Goal: Task Accomplishment & Management: Complete application form

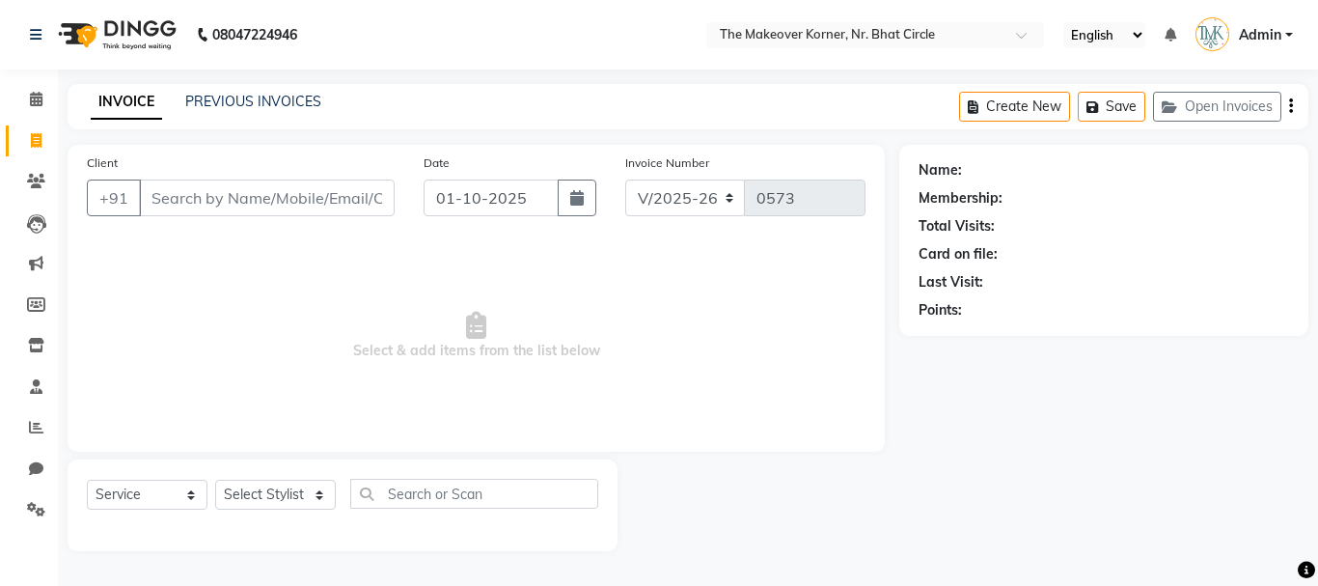
select select "5477"
select select "service"
drag, startPoint x: 441, startPoint y: 530, endPoint x: 701, endPoint y: 624, distance: 276.0
drag, startPoint x: 701, startPoint y: 624, endPoint x: 1134, endPoint y: 269, distance: 559.7
click at [1134, 269] on div "Name: Membership: Total Visits: Card on file: Last Visit: Points:" at bounding box center [1104, 237] width 371 height 168
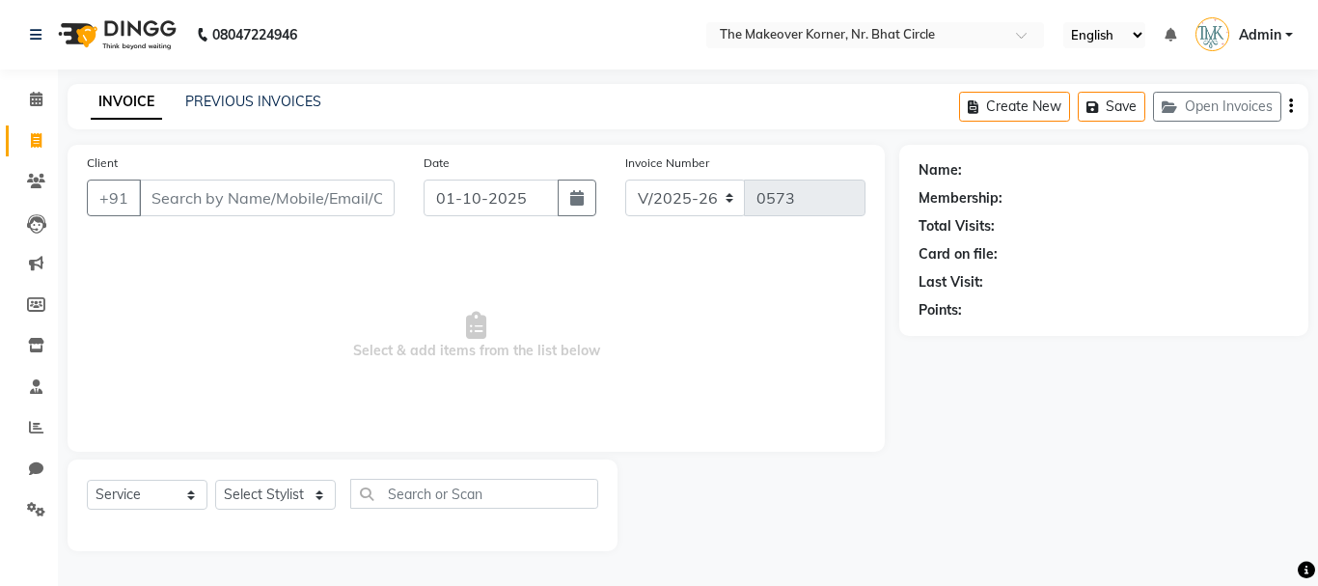
click at [1195, 123] on div "Create New Save Open Invoices" at bounding box center [1133, 106] width 349 height 45
click at [1184, 121] on button "Open Invoices" at bounding box center [1217, 107] width 128 height 30
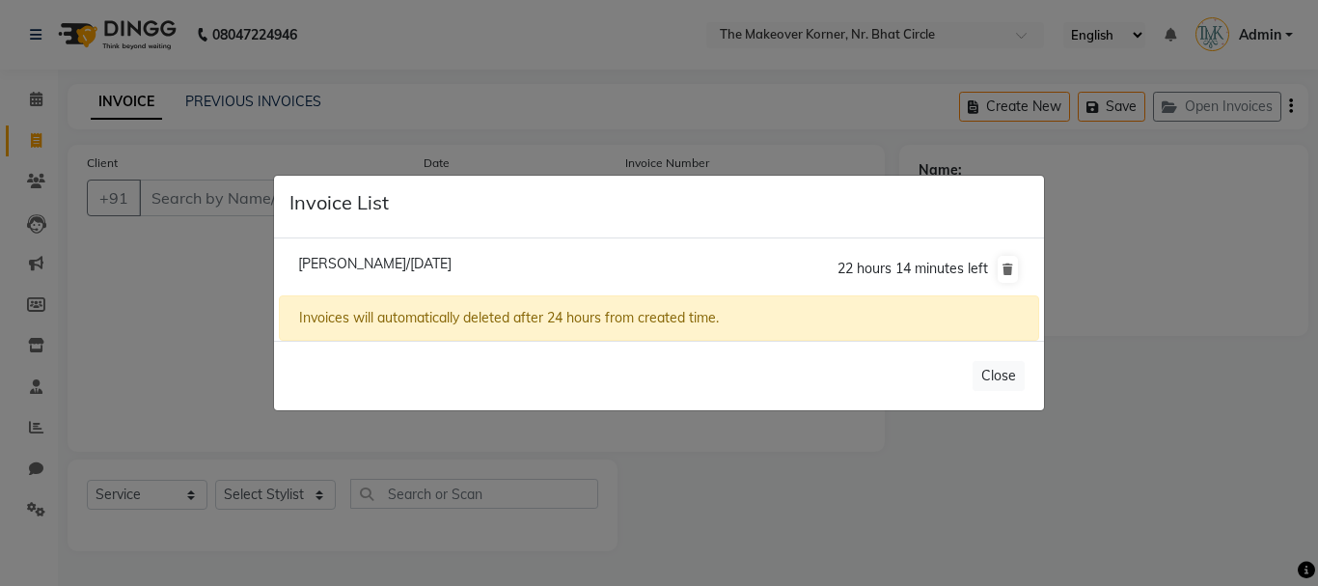
click at [446, 270] on span "[PERSON_NAME]/[DATE]" at bounding box center [374, 263] width 153 height 17
type input "9099273599"
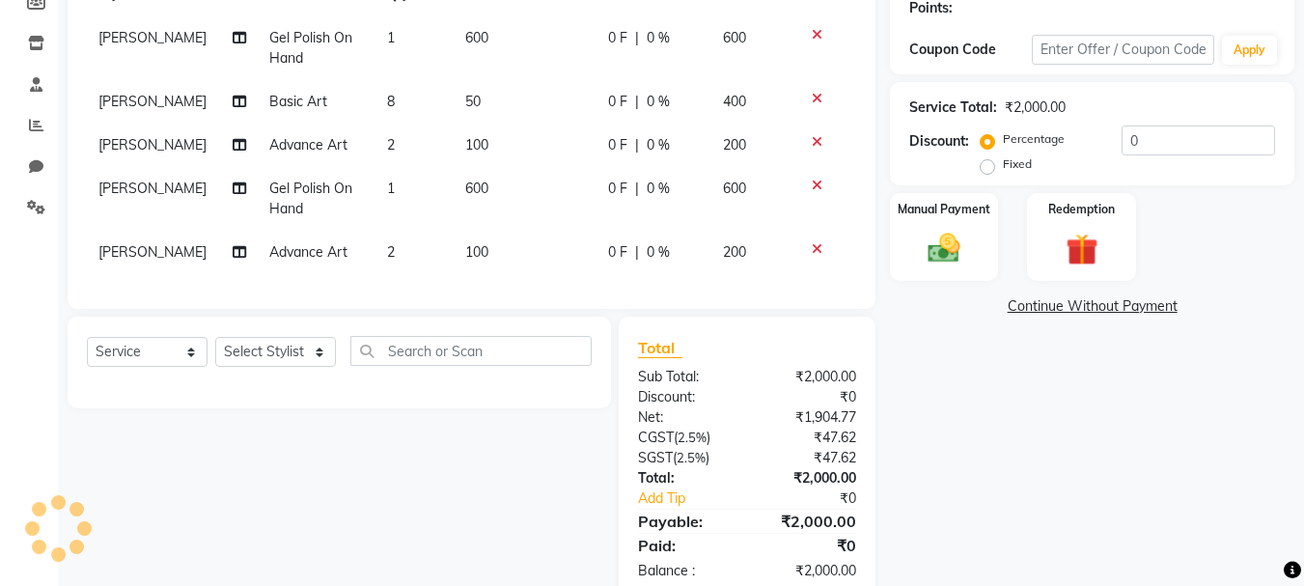
scroll to position [421, 0]
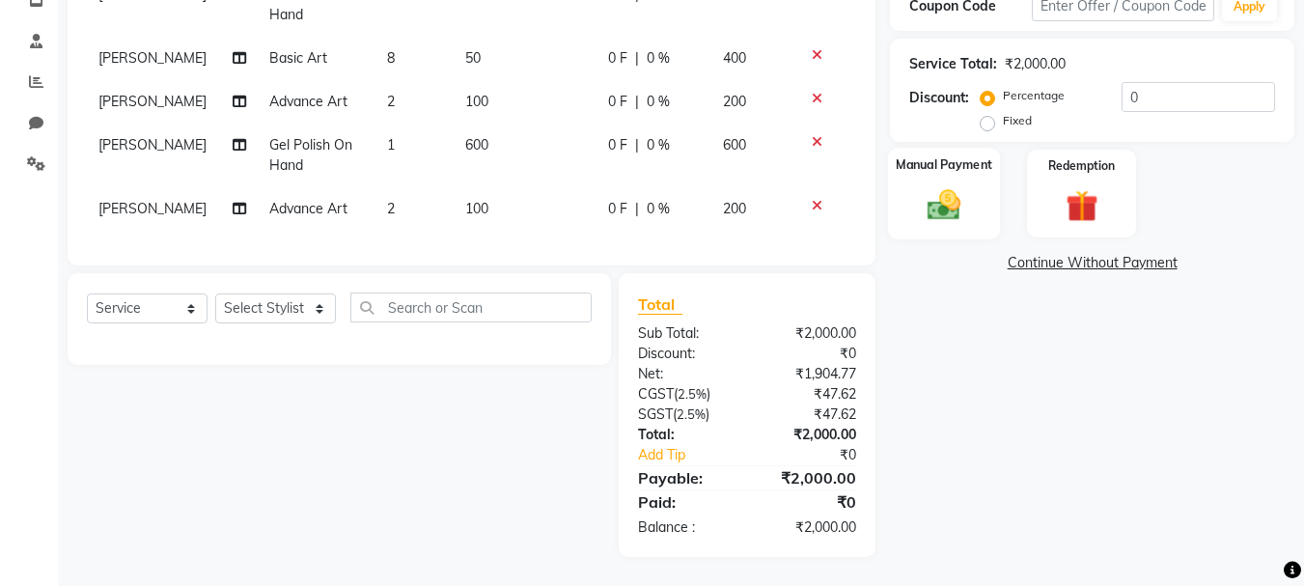
click at [925, 185] on img at bounding box center [944, 204] width 54 height 39
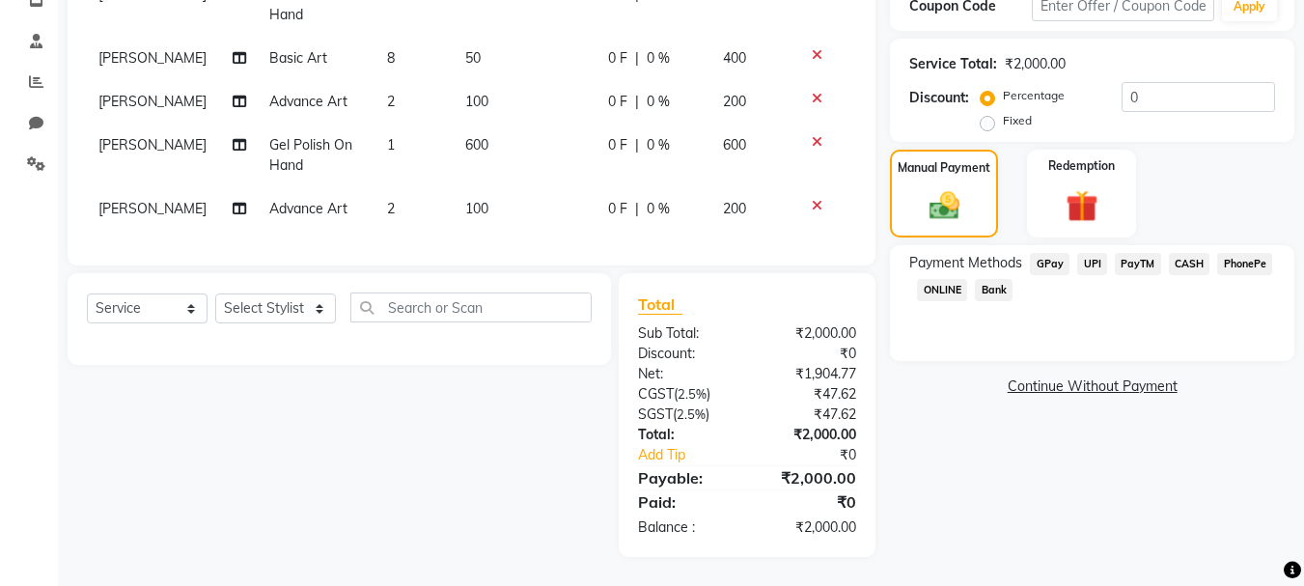
click at [1196, 253] on span "CASH" at bounding box center [1190, 264] width 42 height 22
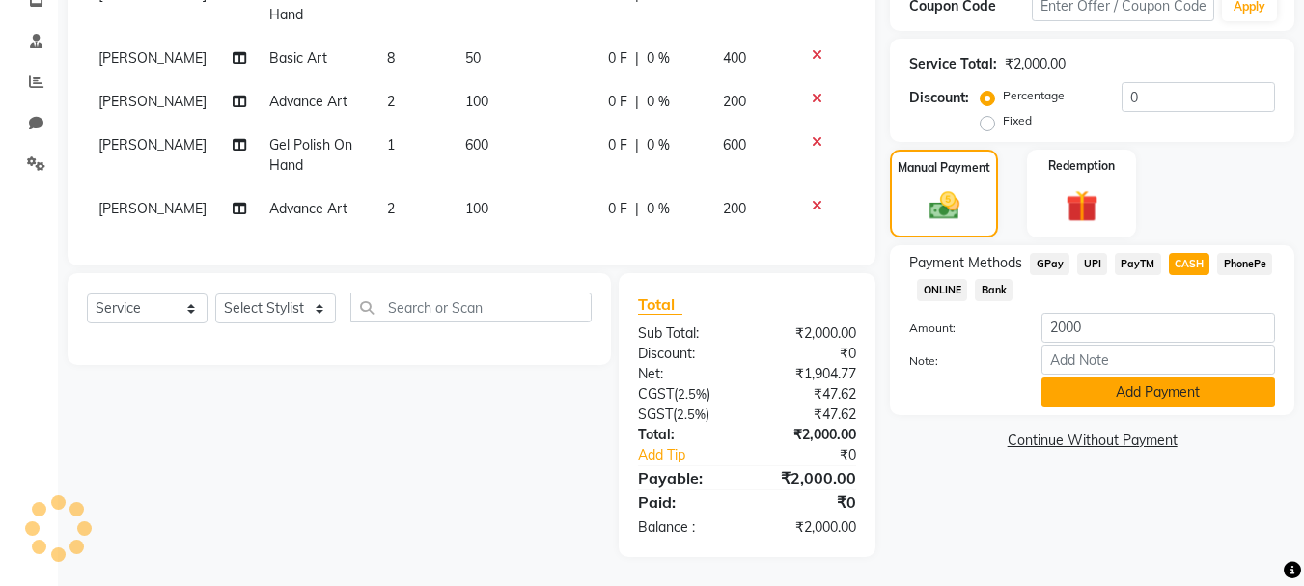
drag, startPoint x: 1195, startPoint y: 335, endPoint x: 1197, endPoint y: 324, distance: 10.8
click at [1197, 331] on div "Payment Methods GPay UPI PayTM CASH PhonePe ONLINE Bank Amount: 2000 Note: Add …" at bounding box center [1092, 330] width 404 height 170
click at [1197, 377] on button "Add Payment" at bounding box center [1158, 392] width 234 height 30
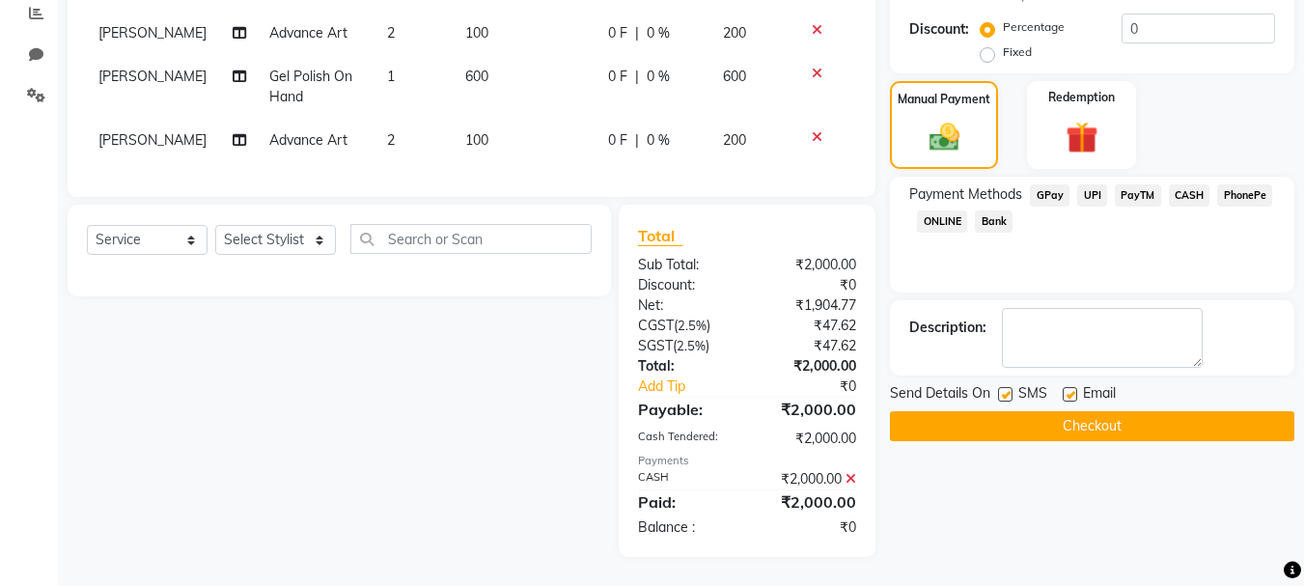
scroll to position [489, 0]
click at [1194, 411] on button "Checkout" at bounding box center [1092, 426] width 404 height 30
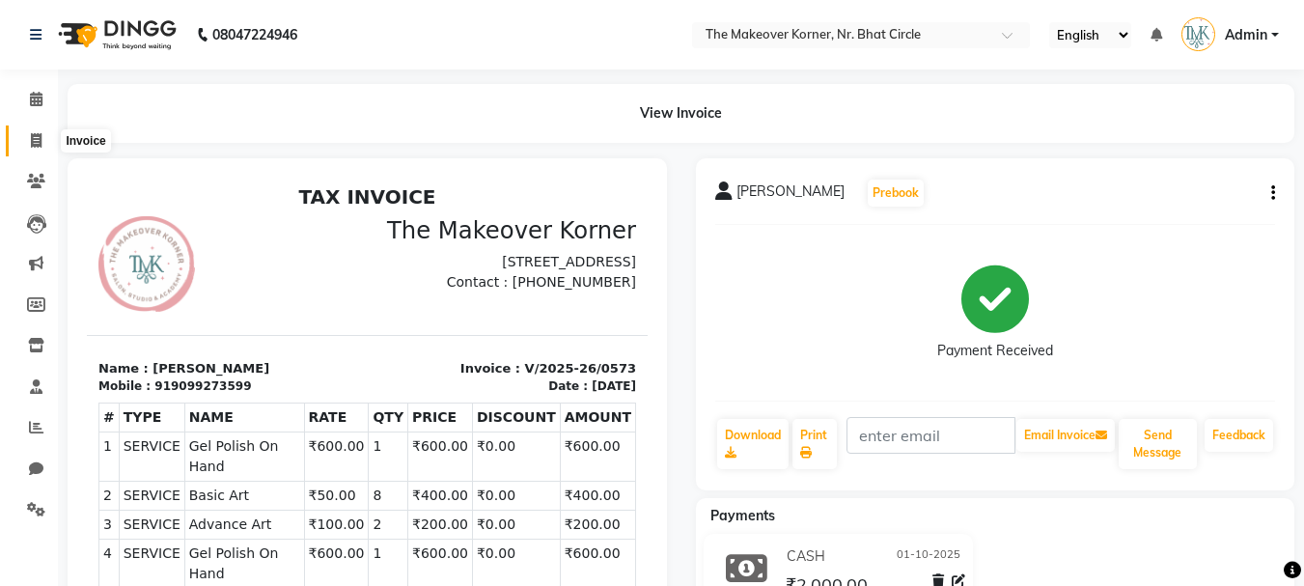
click at [26, 133] on span at bounding box center [36, 141] width 34 height 22
select select "service"
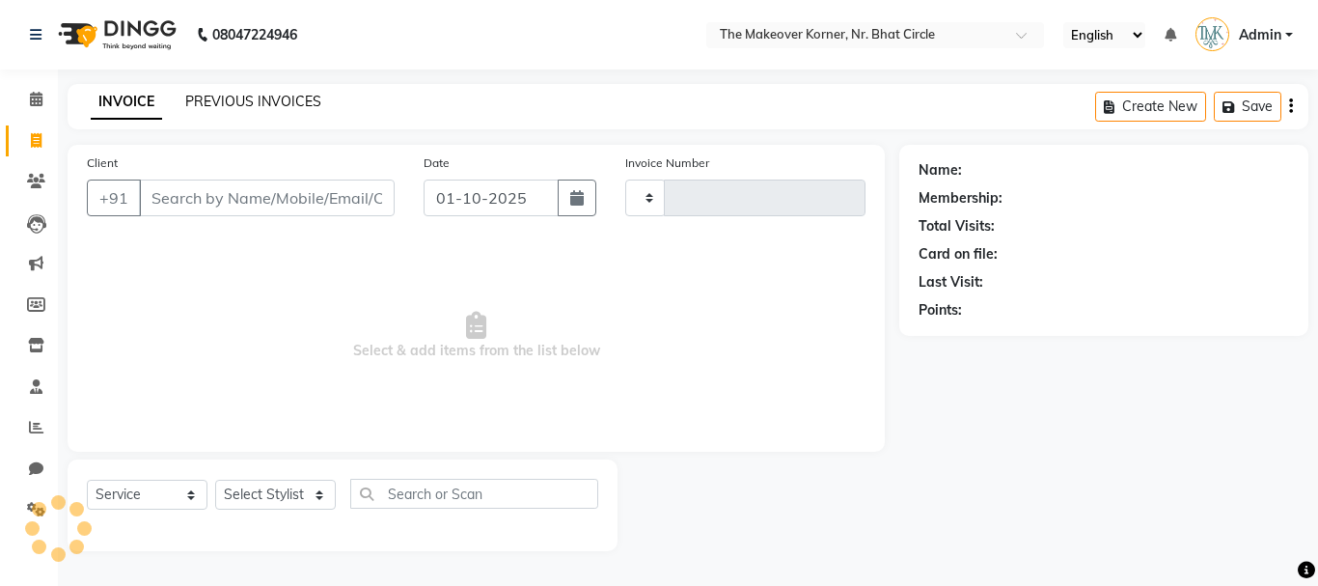
click at [194, 108] on link "PREVIOUS INVOICES" at bounding box center [253, 101] width 136 height 17
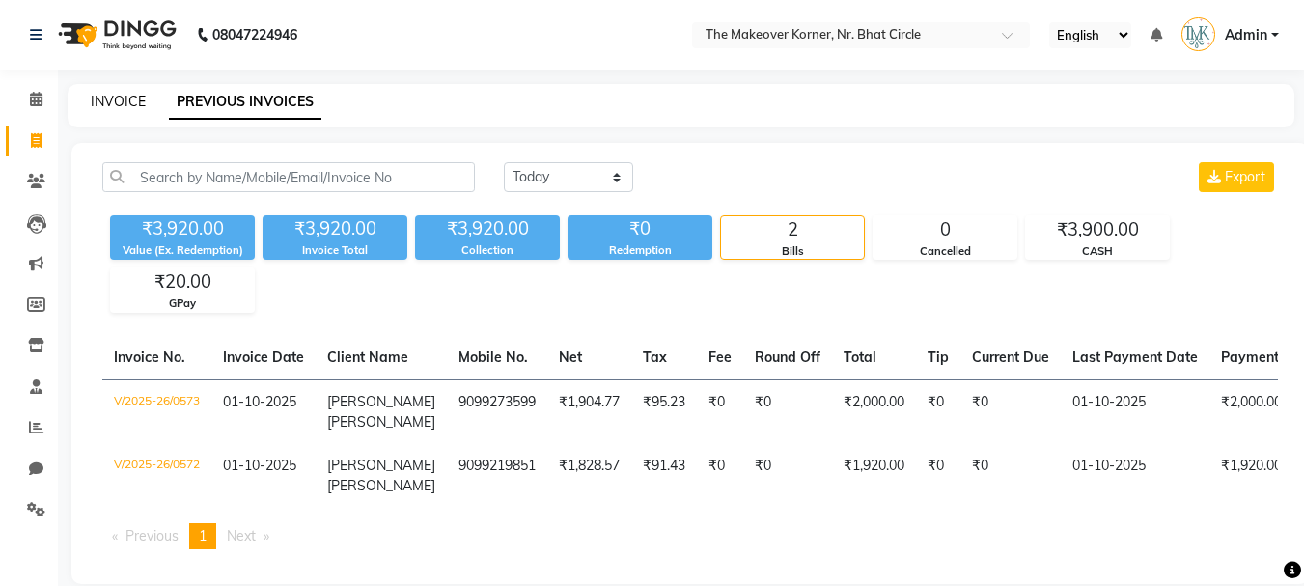
click at [124, 103] on link "INVOICE" at bounding box center [118, 101] width 55 height 17
select select "5477"
select select "service"
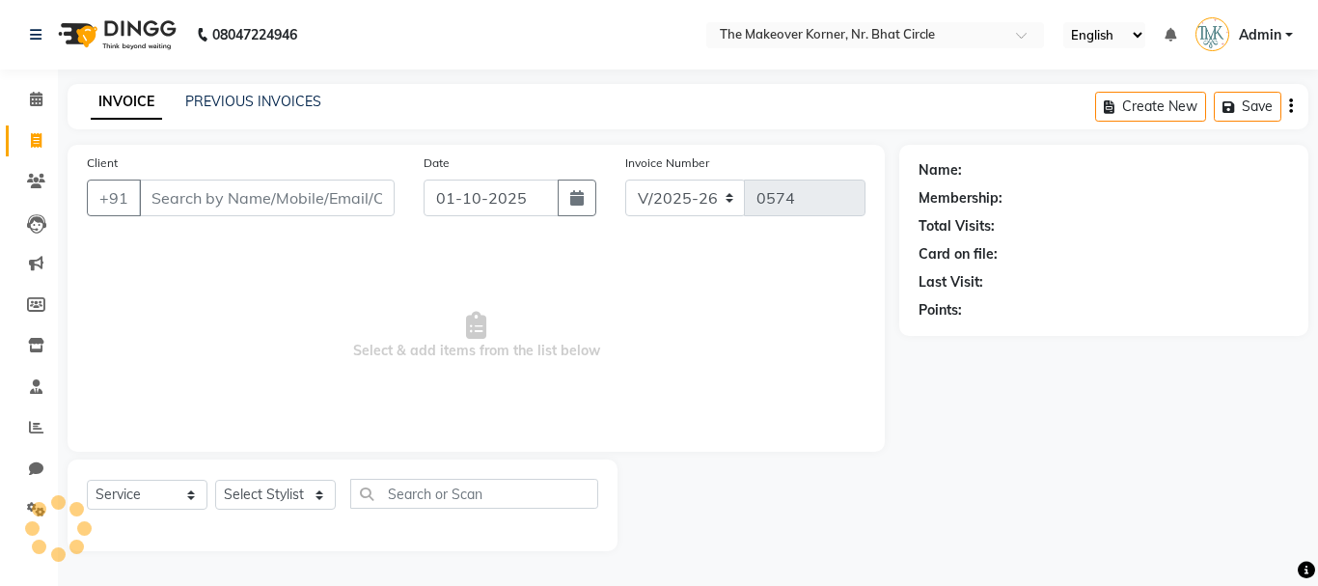
click at [215, 204] on input "Client" at bounding box center [267, 198] width 256 height 37
click at [286, 93] on link "PREVIOUS INVOICES" at bounding box center [253, 101] width 136 height 17
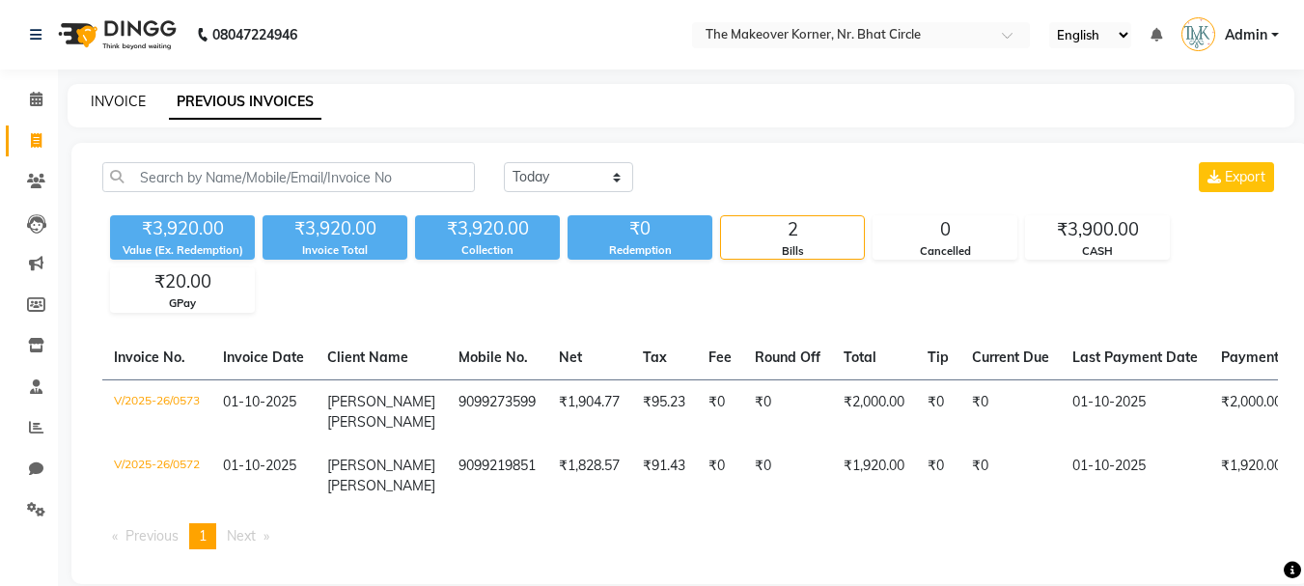
click at [132, 98] on link "INVOICE" at bounding box center [118, 101] width 55 height 17
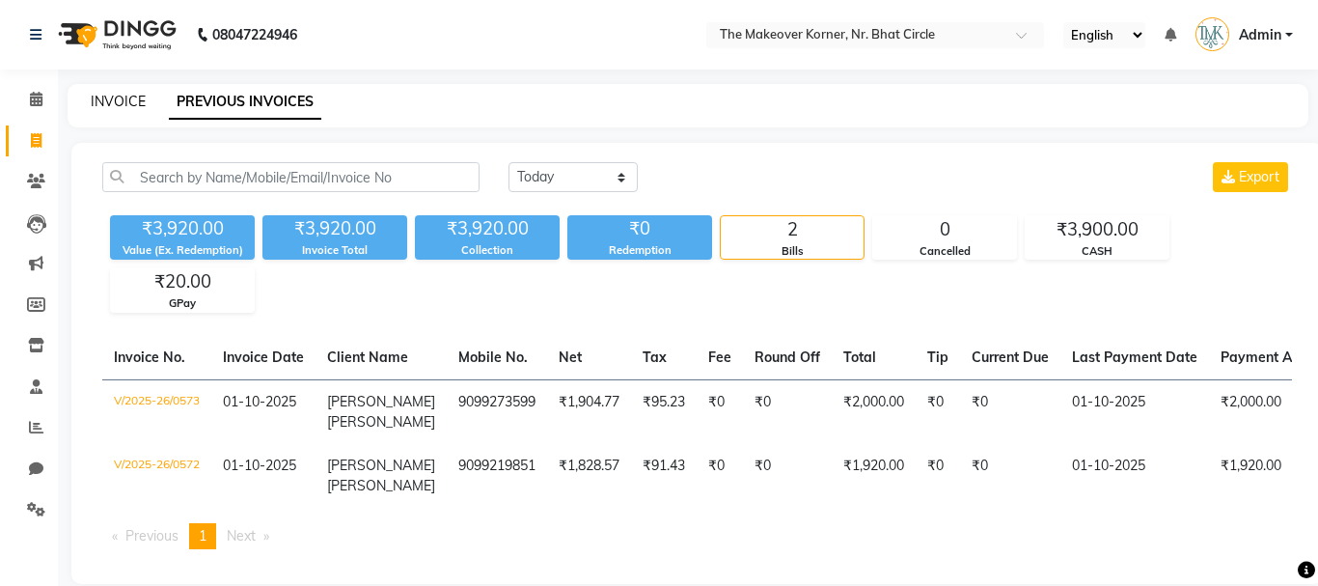
select select "service"
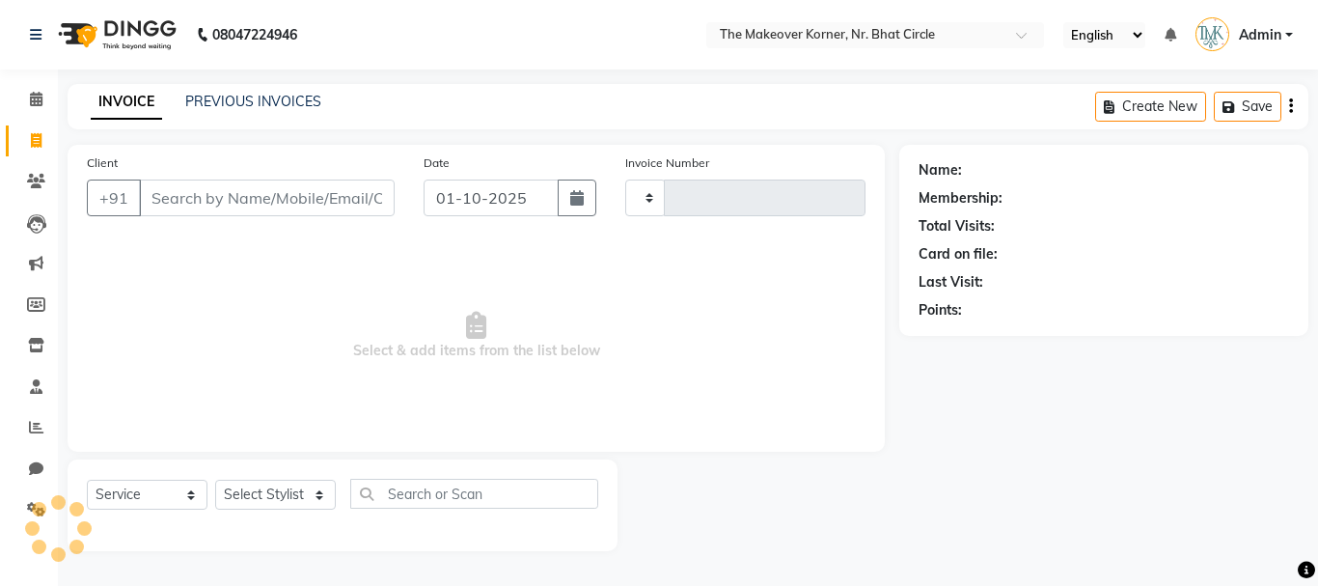
type input "0574"
select select "5477"
click at [201, 116] on div "INVOICE PREVIOUS INVOICES Create New Save" at bounding box center [688, 106] width 1241 height 45
click at [211, 107] on link "PREVIOUS INVOICES" at bounding box center [253, 101] width 136 height 17
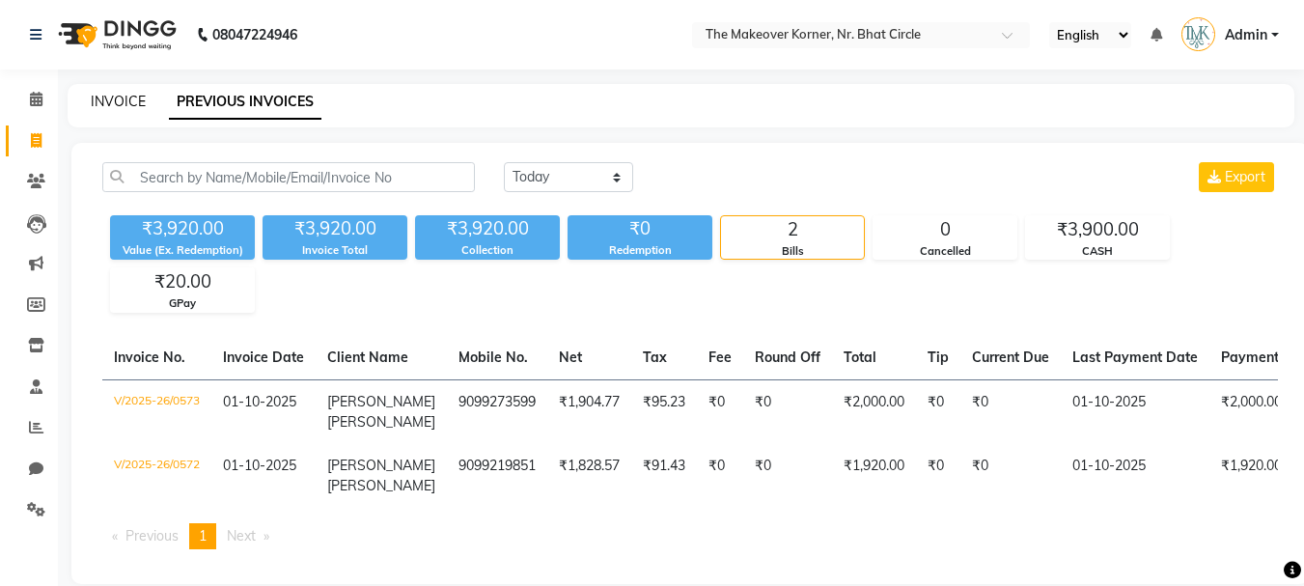
click at [131, 107] on link "INVOICE" at bounding box center [118, 101] width 55 height 17
select select "service"
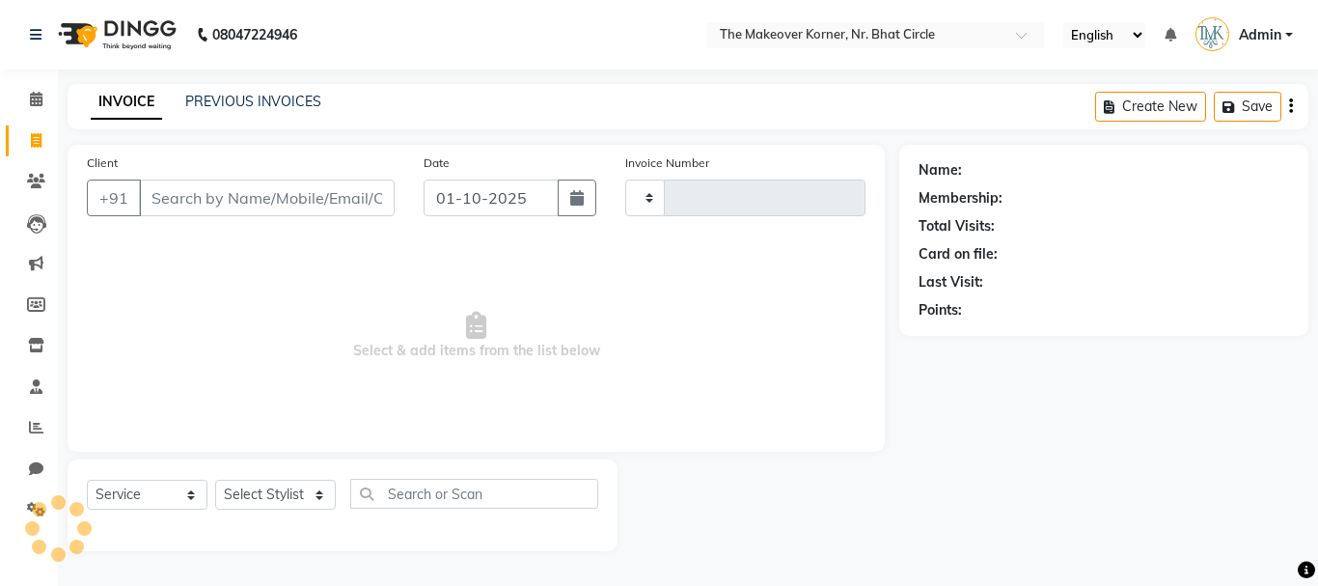
type input "0574"
select select "5477"
click at [217, 107] on link "PREVIOUS INVOICES" at bounding box center [253, 101] width 136 height 17
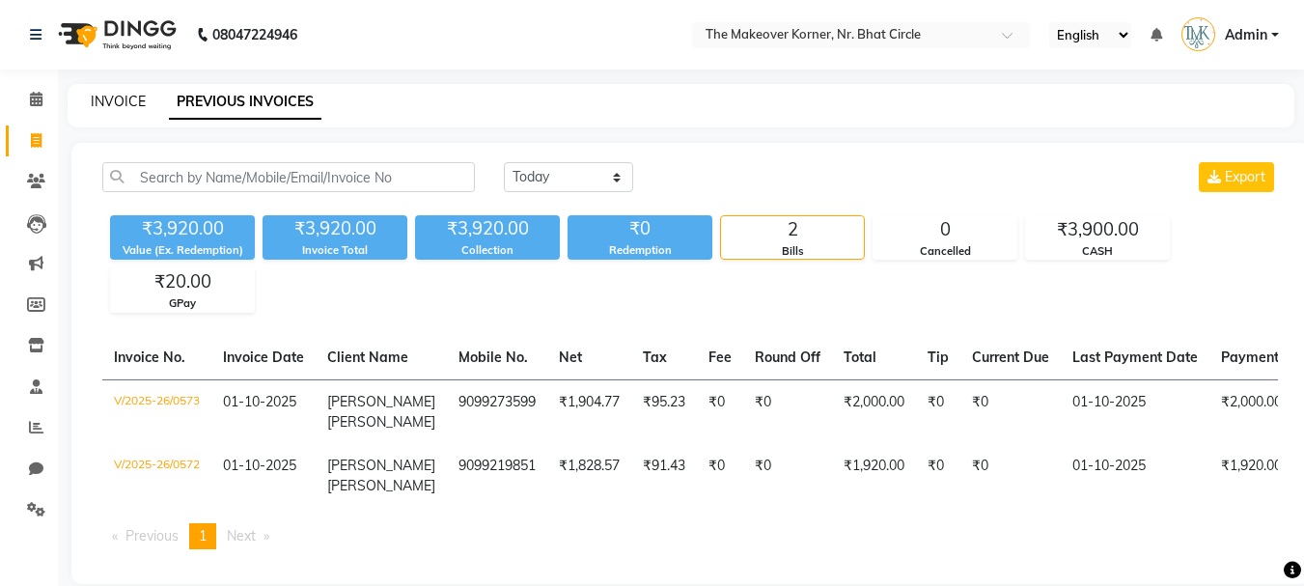
click at [97, 97] on link "INVOICE" at bounding box center [118, 101] width 55 height 17
select select "service"
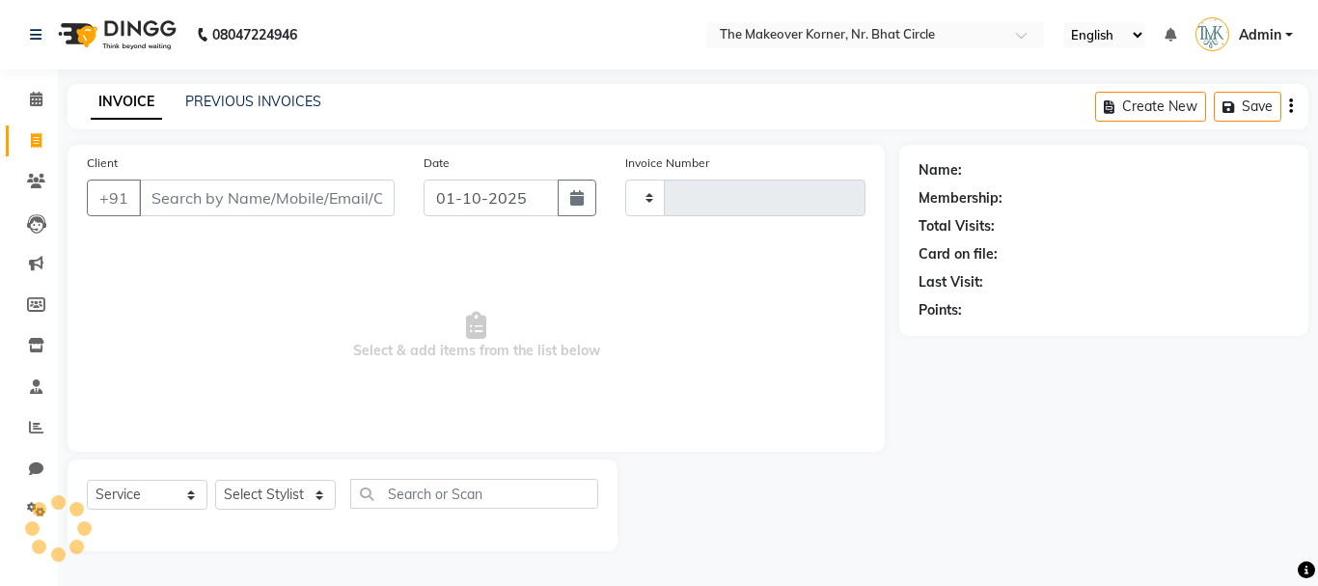
type input "0574"
select select "5477"
click at [221, 208] on input "Client" at bounding box center [267, 198] width 256 height 37
click at [264, 105] on link "PREVIOUS INVOICES" at bounding box center [253, 101] width 136 height 17
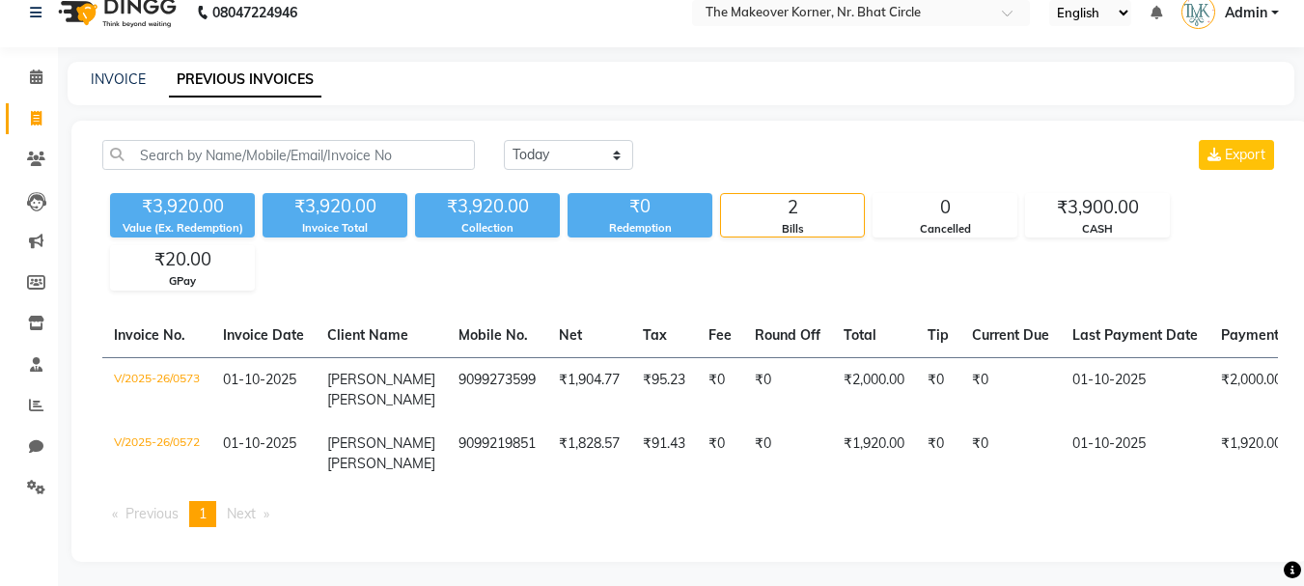
scroll to position [42, 0]
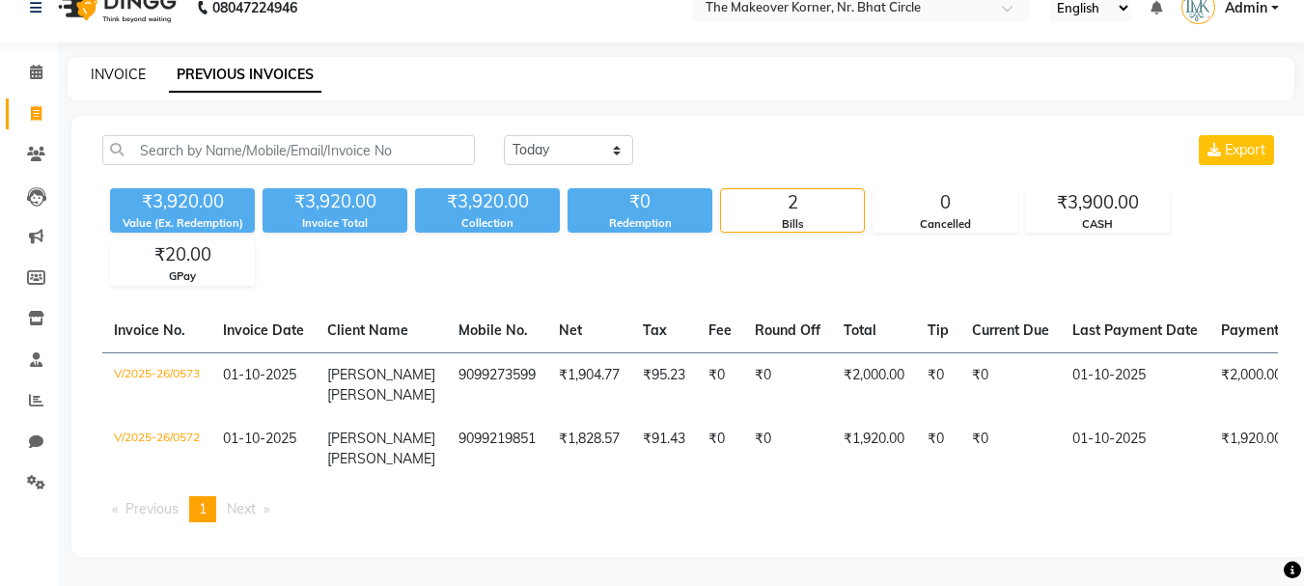
click at [125, 66] on link "INVOICE" at bounding box center [118, 74] width 55 height 17
select select "service"
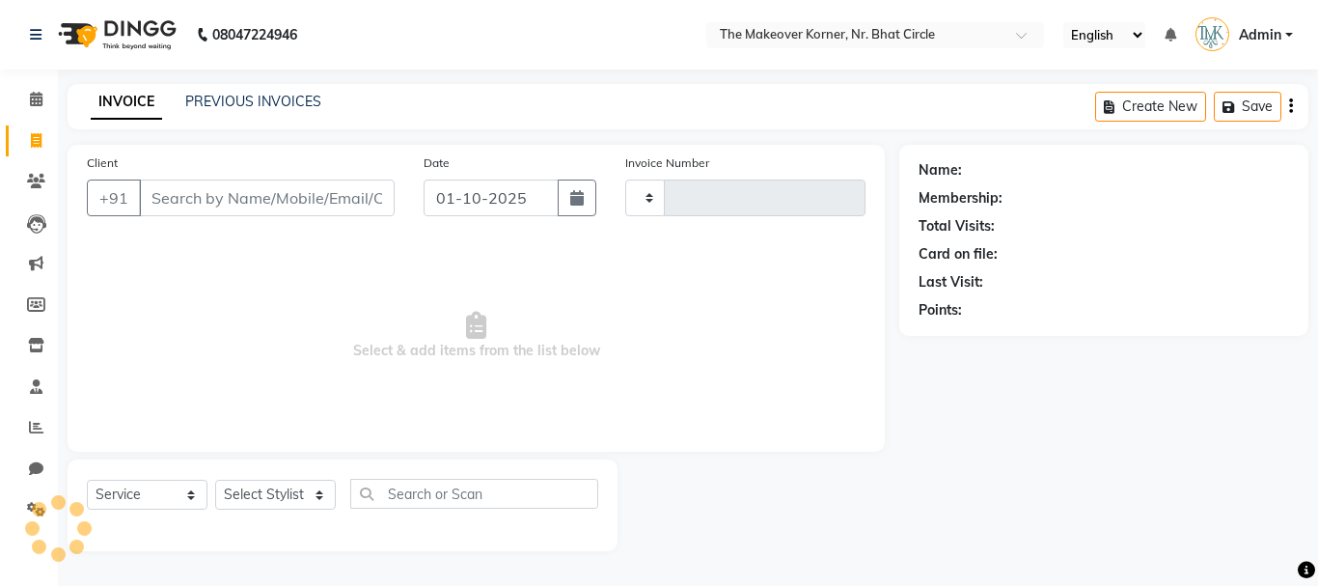
type input "0574"
select select "5477"
click at [49, 115] on link "Calendar" at bounding box center [29, 100] width 46 height 32
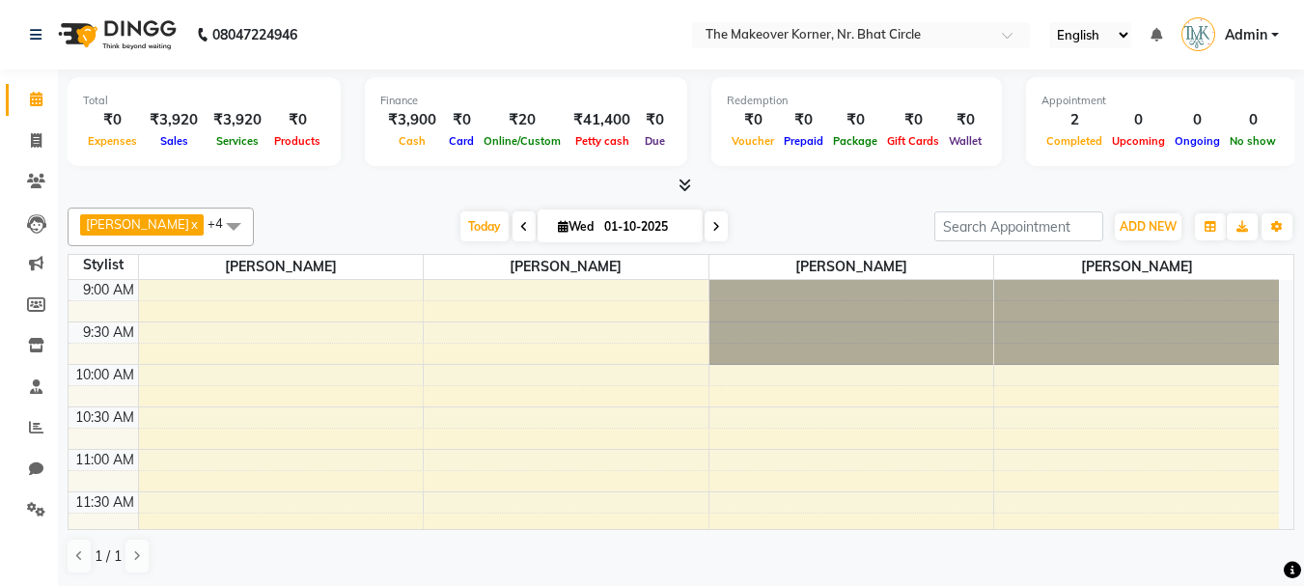
click at [683, 180] on icon at bounding box center [685, 185] width 13 height 14
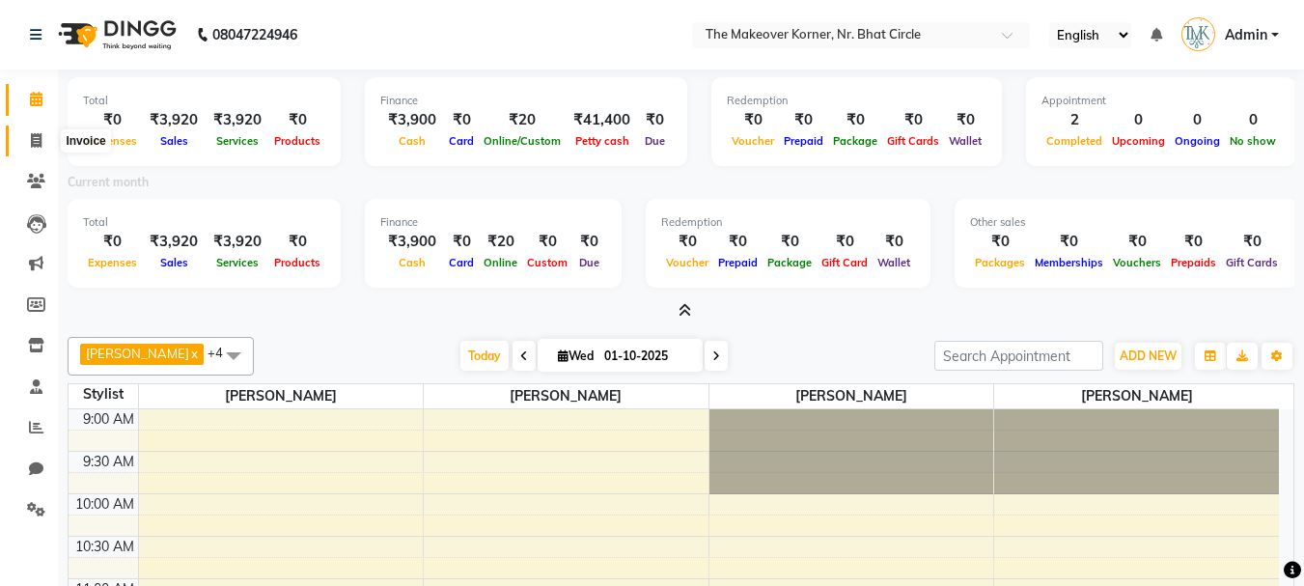
click at [37, 147] on icon at bounding box center [36, 140] width 11 height 14
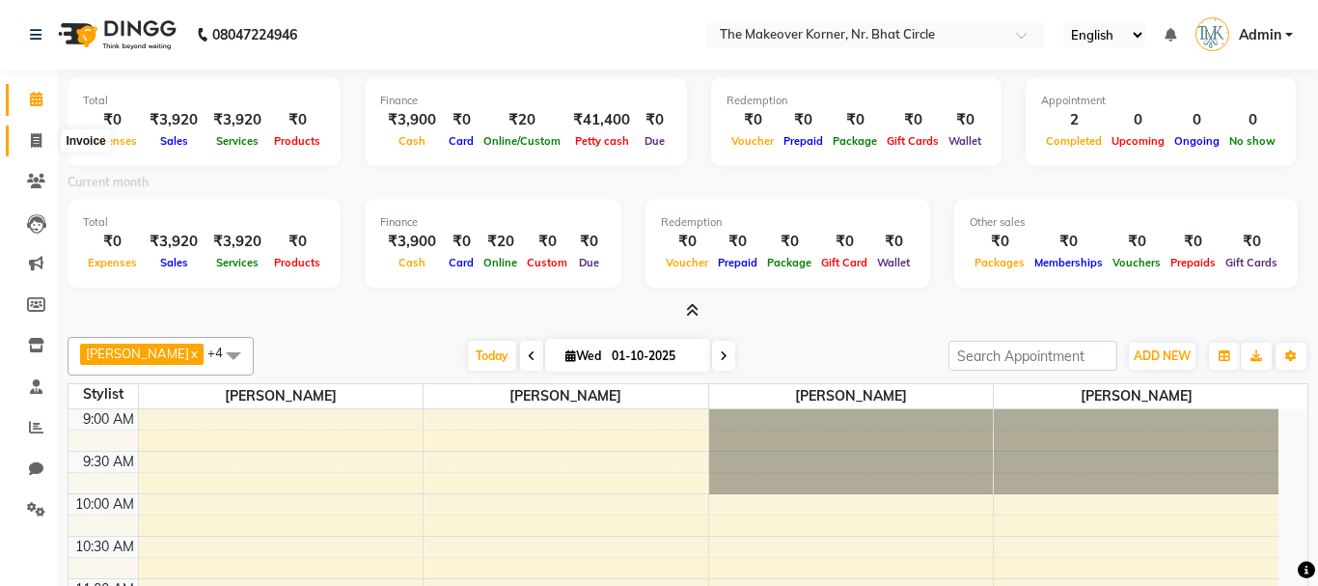
select select "5477"
select select "service"
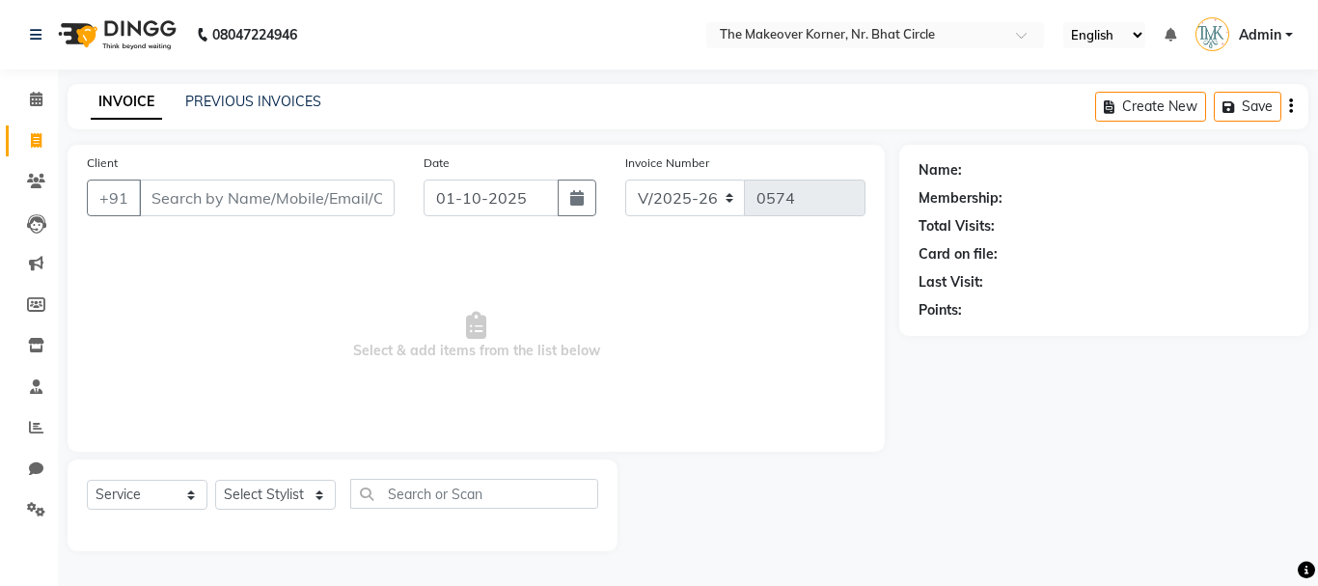
click at [210, 200] on input "Client" at bounding box center [267, 198] width 256 height 37
type input "9913713585"
click at [327, 202] on span "Add Client" at bounding box center [345, 197] width 76 height 19
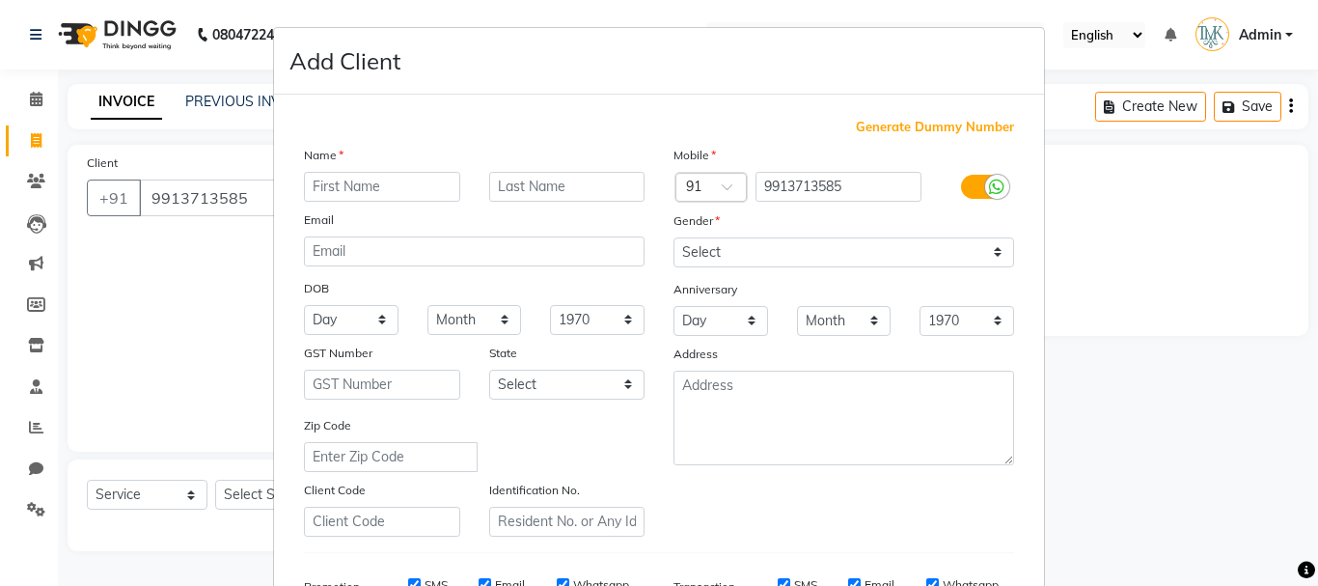
click at [371, 188] on input "text" at bounding box center [382, 187] width 156 height 30
click at [422, 199] on input "text" at bounding box center [382, 187] width 156 height 30
drag, startPoint x: 293, startPoint y: 181, endPoint x: 383, endPoint y: 186, distance: 89.9
click at [383, 186] on div "damin" at bounding box center [382, 187] width 185 height 30
drag, startPoint x: 383, startPoint y: 186, endPoint x: 285, endPoint y: 219, distance: 103.8
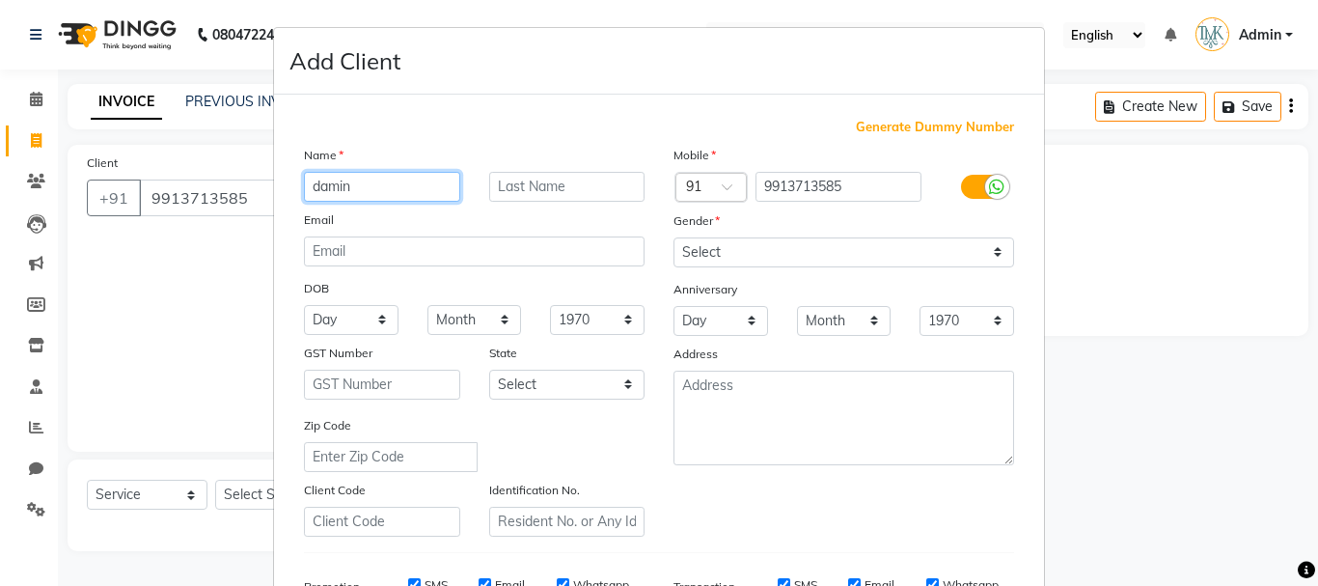
click at [290, 218] on div "Name damin Email DOB Day 01 02 03 04 05 06 07 08 09 10 11 12 13 14 15 16 17 18 …" at bounding box center [475, 341] width 370 height 392
type input "S"
type input "[PERSON_NAME]"
click at [492, 182] on input "text" at bounding box center [567, 187] width 156 height 30
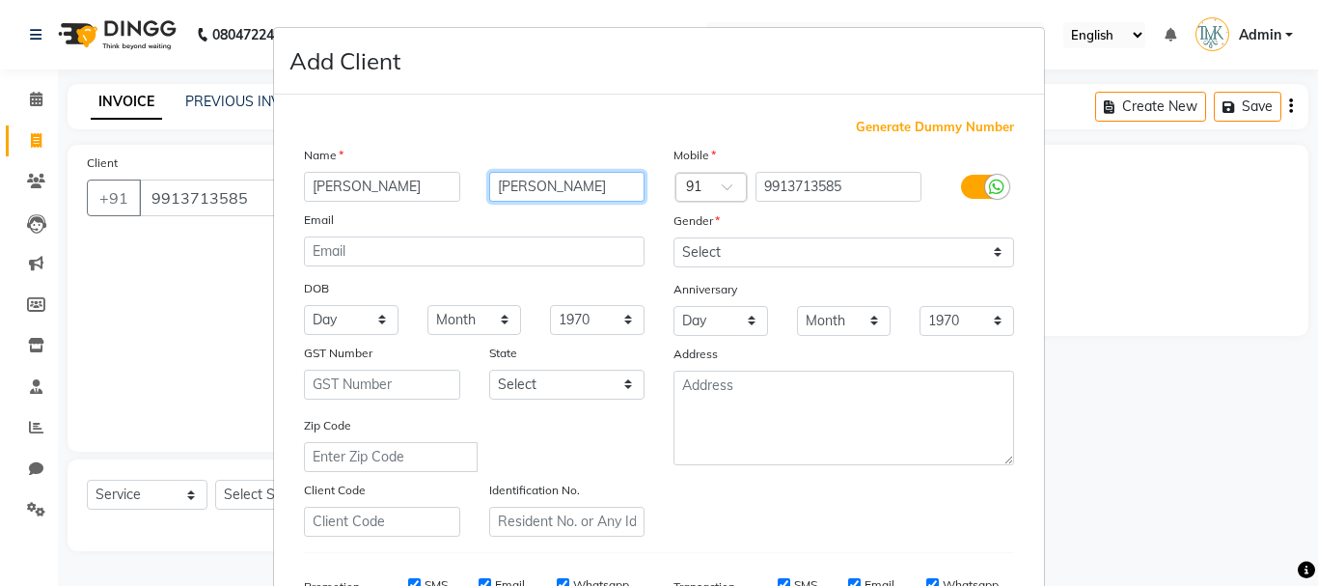
type input "[PERSON_NAME]"
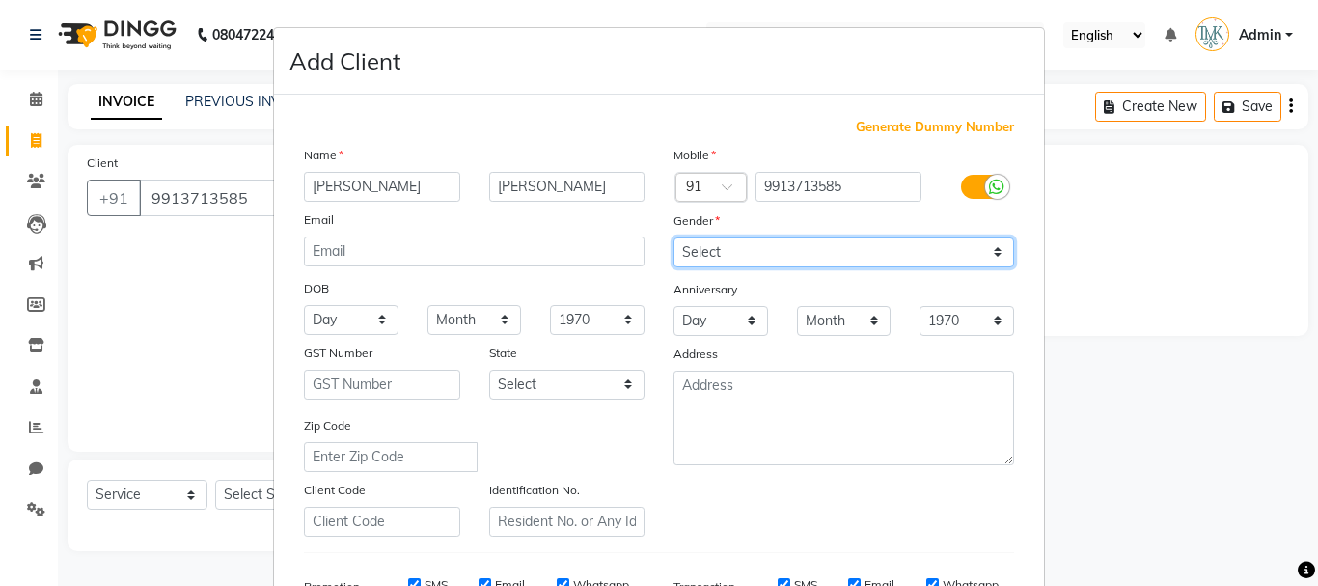
drag, startPoint x: 761, startPoint y: 240, endPoint x: 760, endPoint y: 259, distance: 18.4
click at [761, 240] on select "Select [DEMOGRAPHIC_DATA] [DEMOGRAPHIC_DATA] Other Prefer Not To Say" at bounding box center [844, 252] width 341 height 30
select select "[DEMOGRAPHIC_DATA]"
click at [674, 237] on select "Select [DEMOGRAPHIC_DATA] [DEMOGRAPHIC_DATA] Other Prefer Not To Say" at bounding box center [844, 252] width 341 height 30
click at [659, 361] on div "Address" at bounding box center [690, 357] width 62 height 27
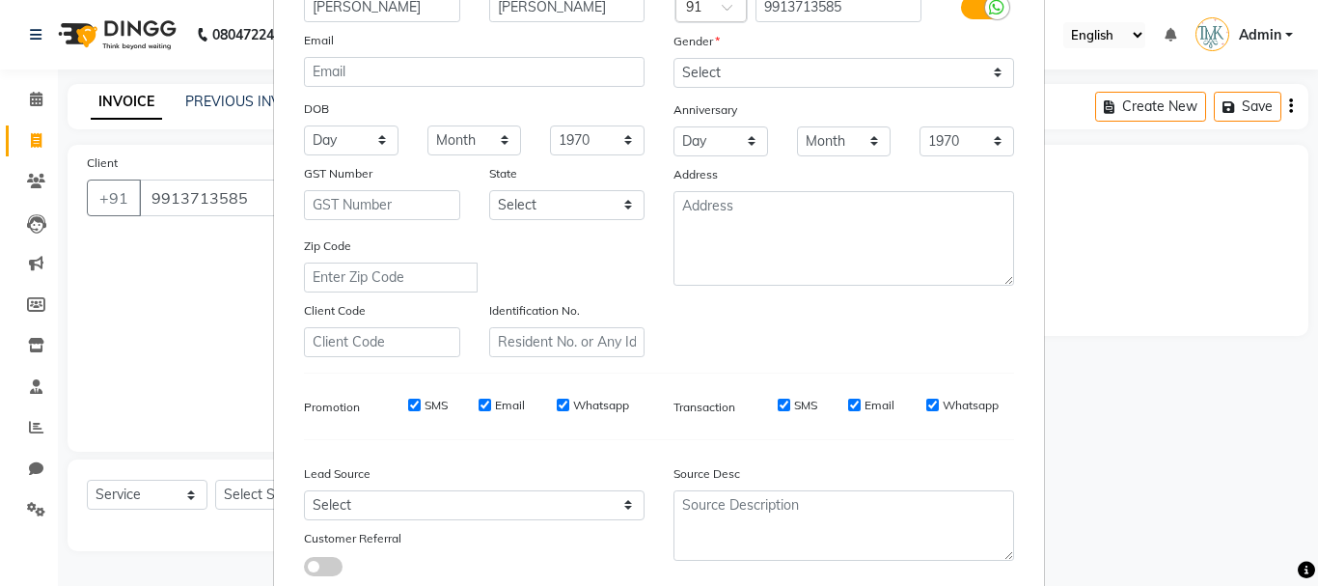
scroll to position [193, 0]
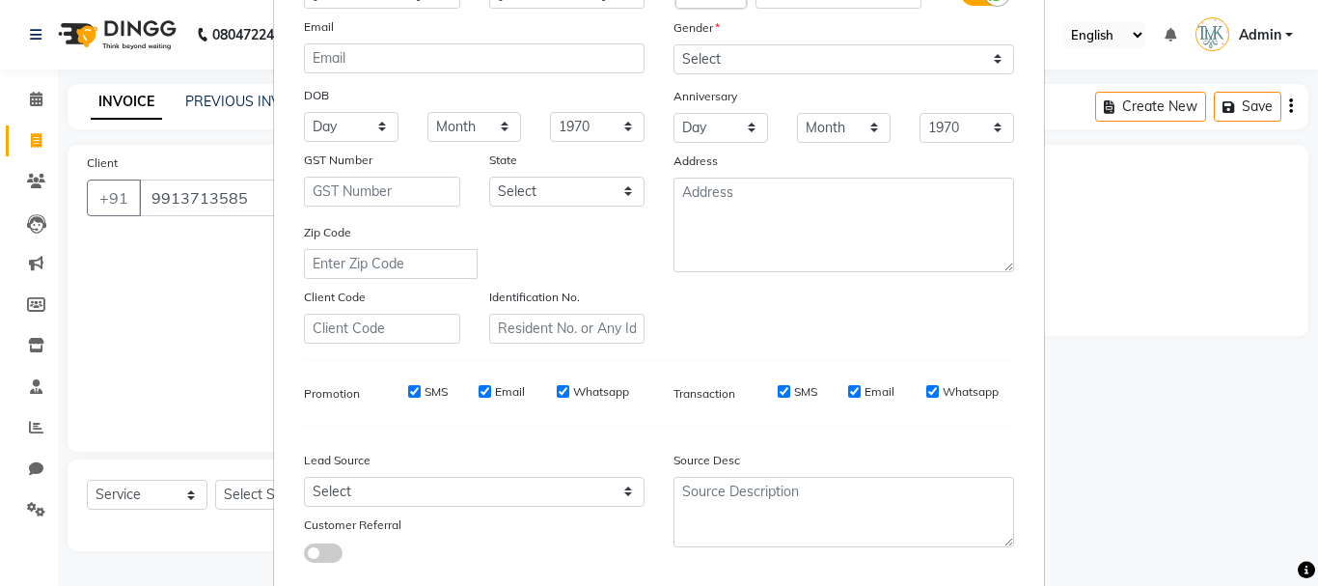
click at [573, 471] on div "Lead Source" at bounding box center [475, 463] width 370 height 27
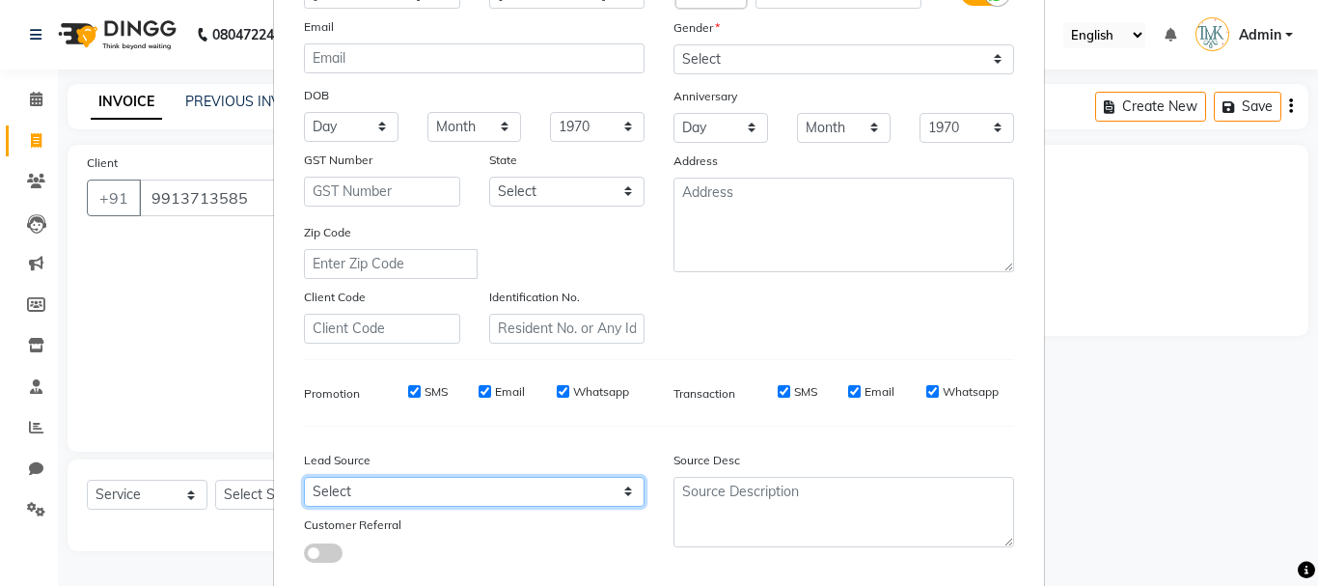
click at [549, 484] on select "Select Walk-in Referral Internet Friend Word of Mouth Advertisement Facebook Ju…" at bounding box center [474, 492] width 341 height 30
select select "39544"
click at [304, 477] on select "Select Walk-in Referral Internet Friend Word of Mouth Advertisement Facebook Ju…" at bounding box center [474, 492] width 341 height 30
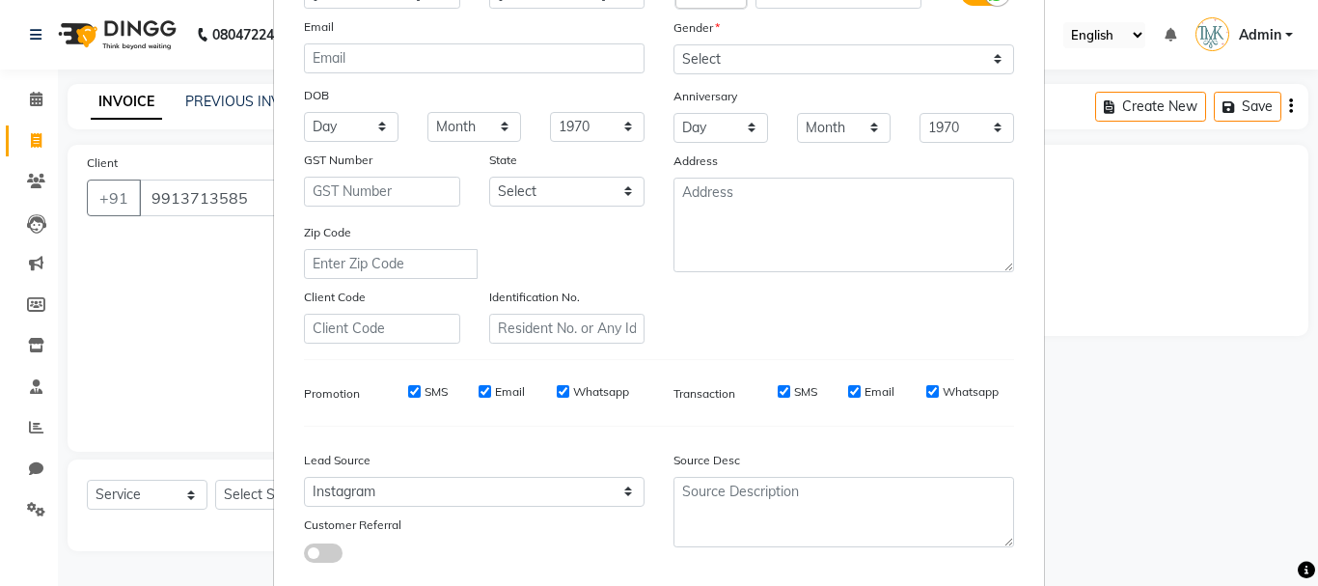
click at [433, 457] on div "Lead Source" at bounding box center [382, 463] width 185 height 27
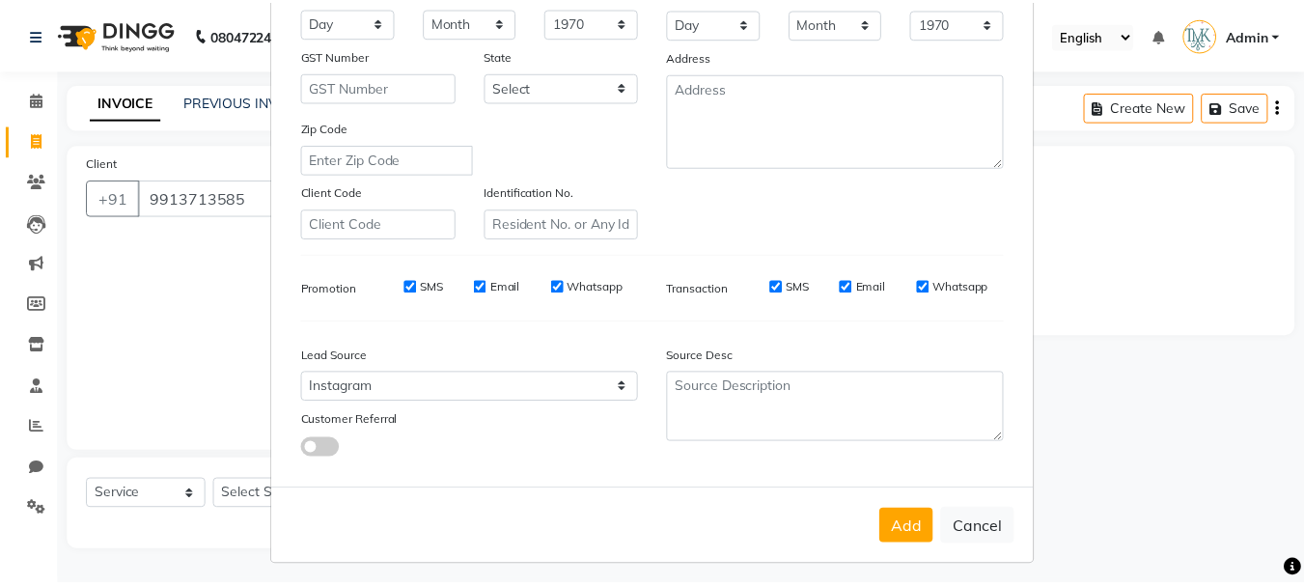
scroll to position [305, 0]
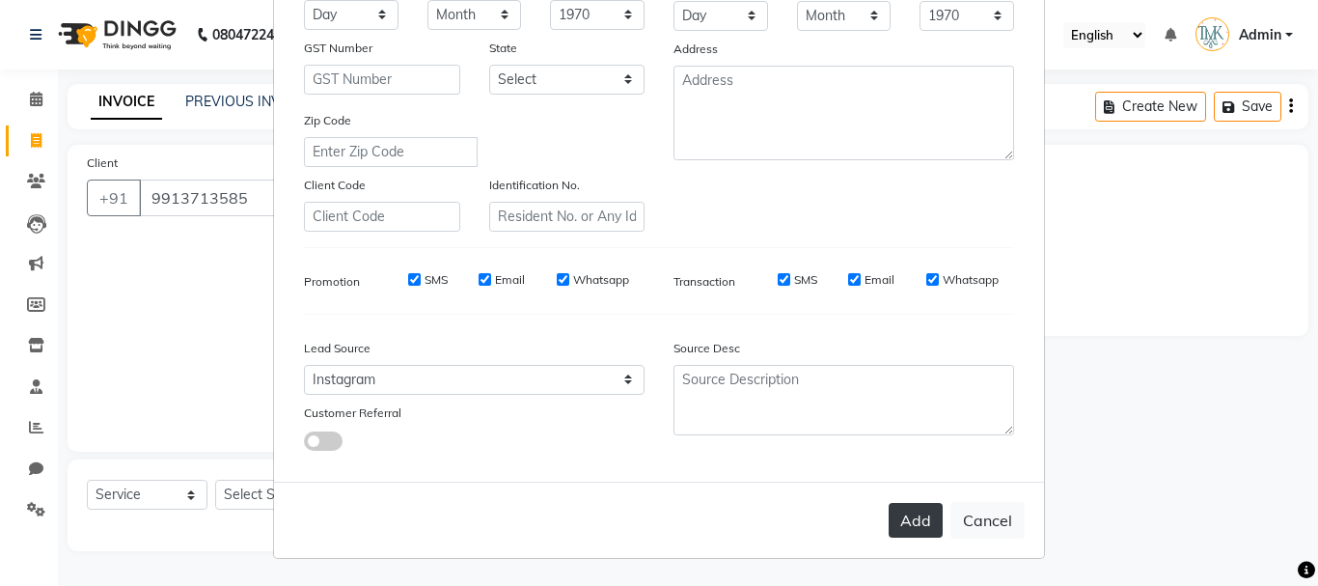
click at [931, 534] on button "Add" at bounding box center [916, 520] width 54 height 35
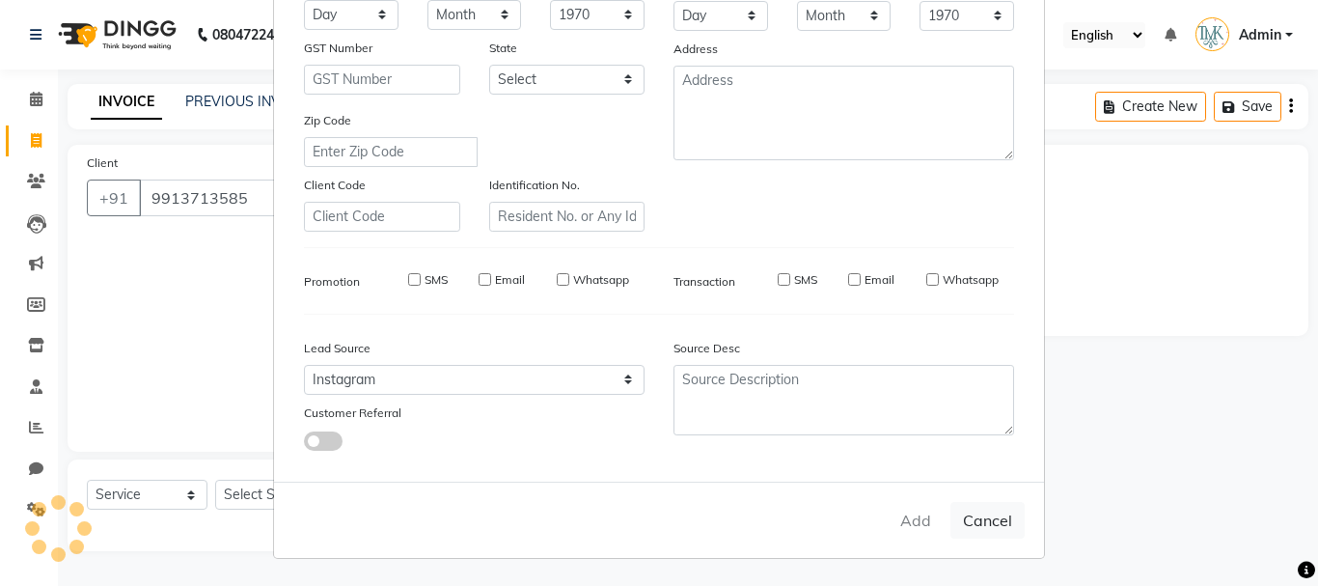
select select
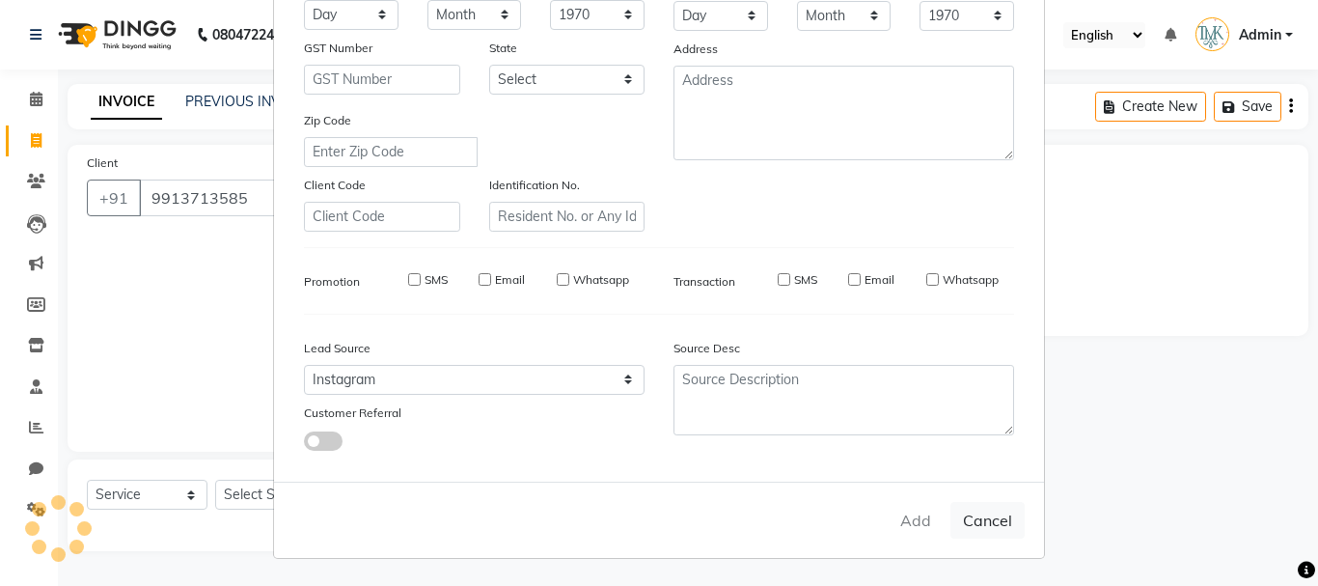
select select
checkbox input "false"
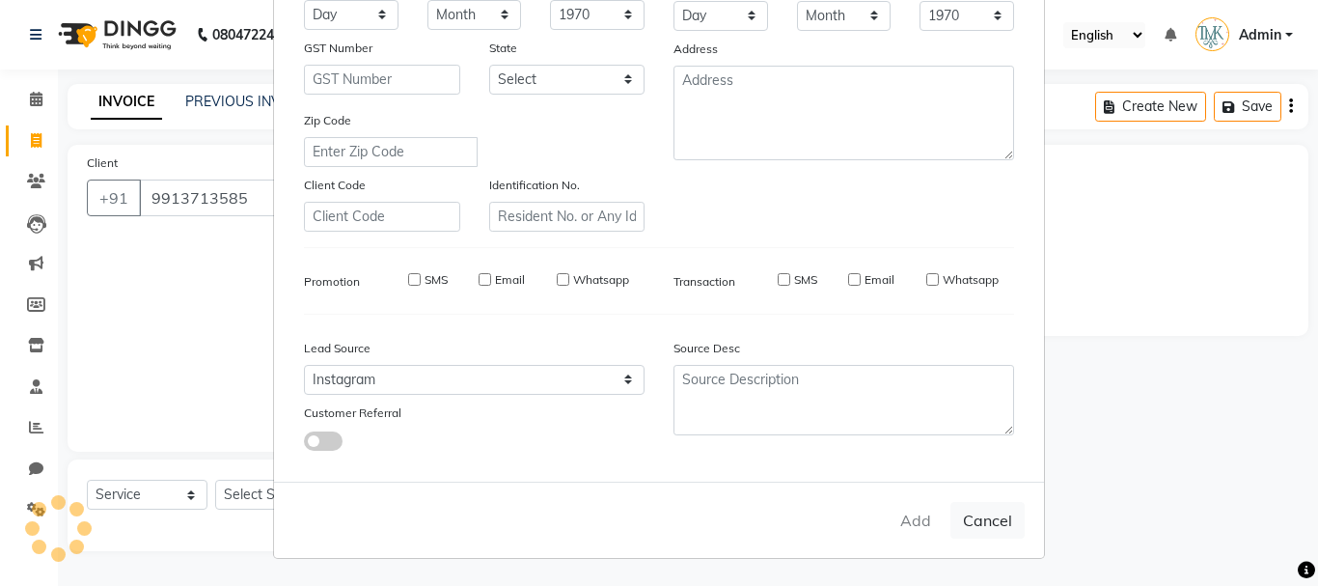
checkbox input "false"
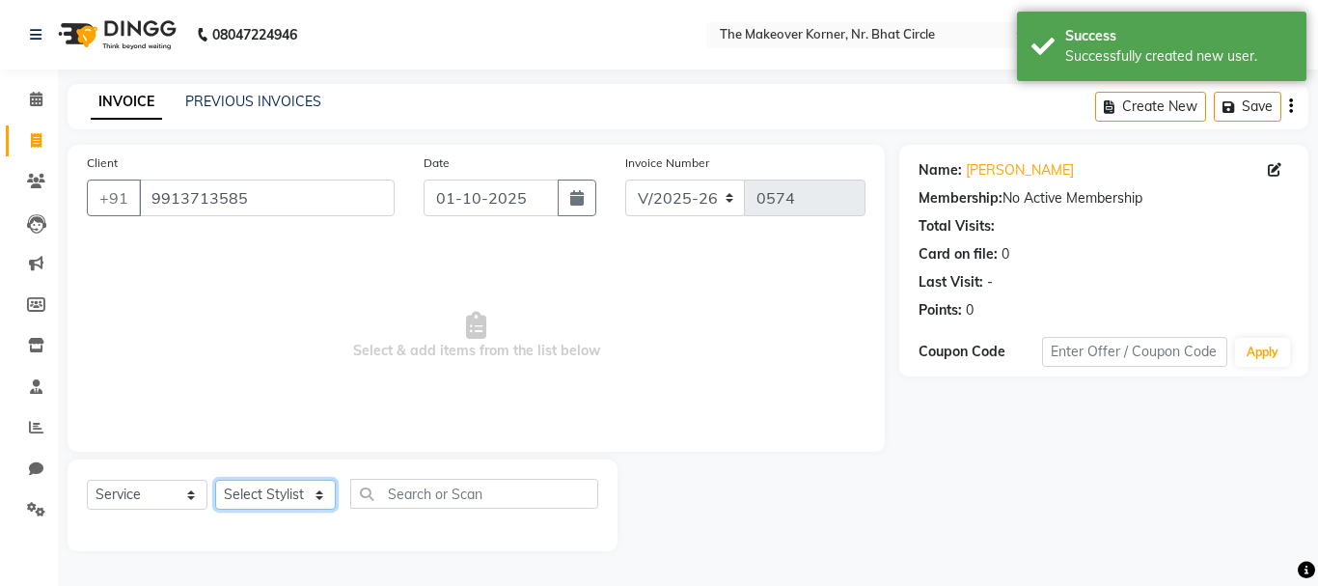
click at [302, 492] on select "Select Stylist Admin [PERSON_NAME] [PERSON_NAME] [PERSON_NAME] [PERSON_NAME]" at bounding box center [275, 495] width 121 height 30
select select "53830"
click at [215, 480] on select "Select Stylist Admin [PERSON_NAME] [PERSON_NAME] [PERSON_NAME] [PERSON_NAME]" at bounding box center [275, 495] width 121 height 30
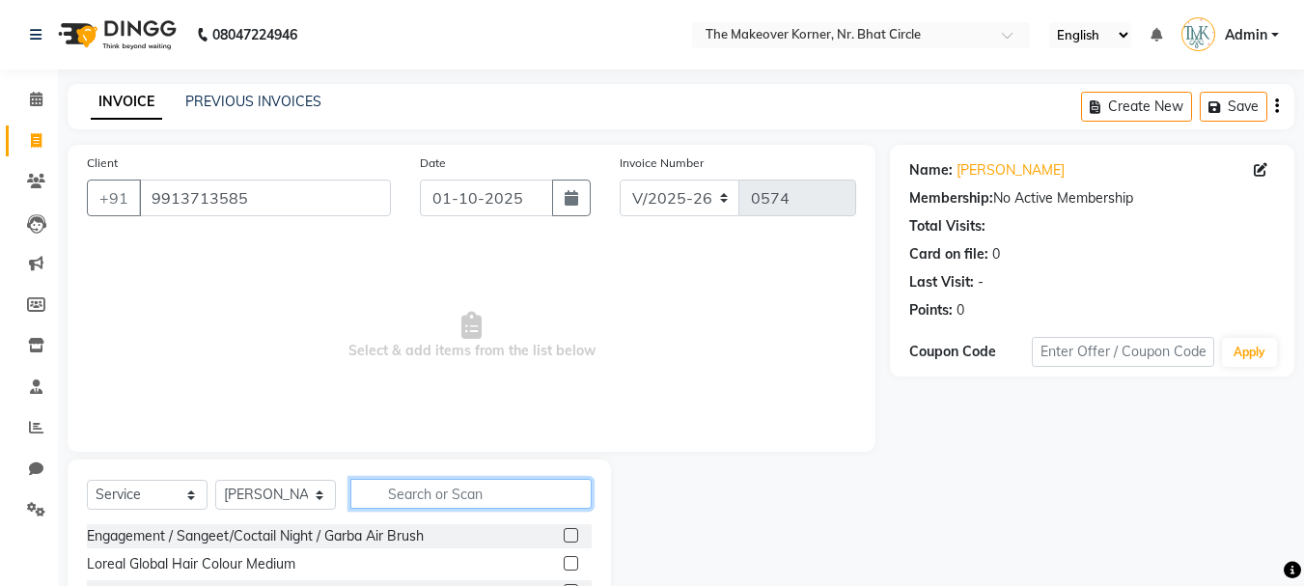
click at [408, 494] on input "text" at bounding box center [470, 494] width 241 height 30
type input "COFF"
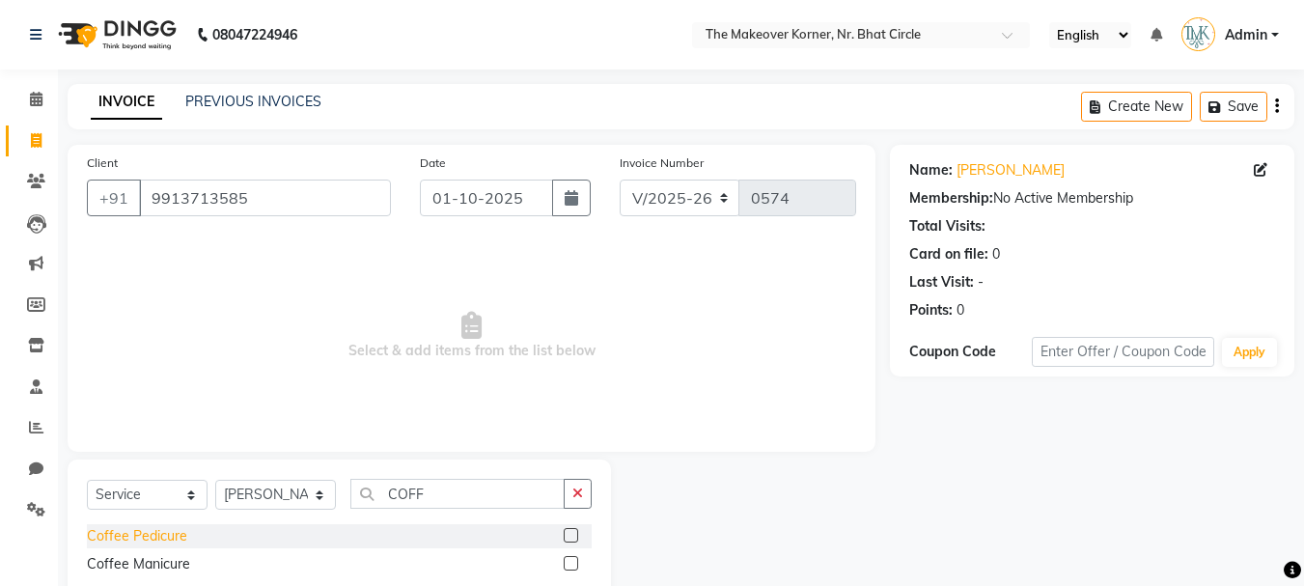
click at [166, 530] on div "Coffee Pedicure" at bounding box center [137, 536] width 100 height 20
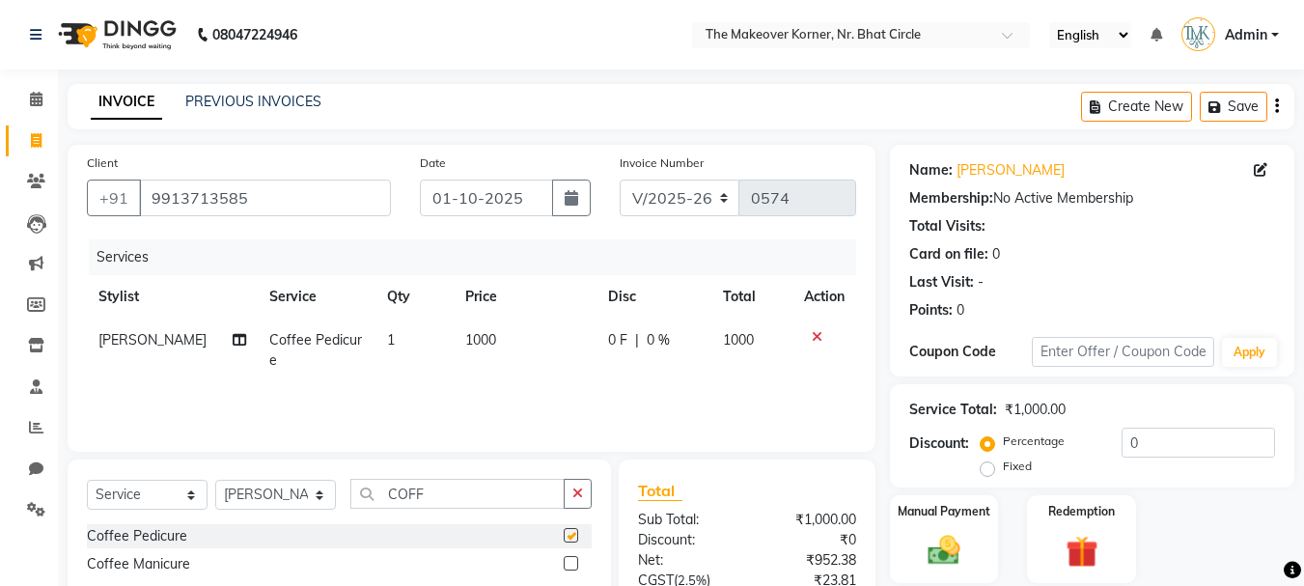
checkbox input "false"
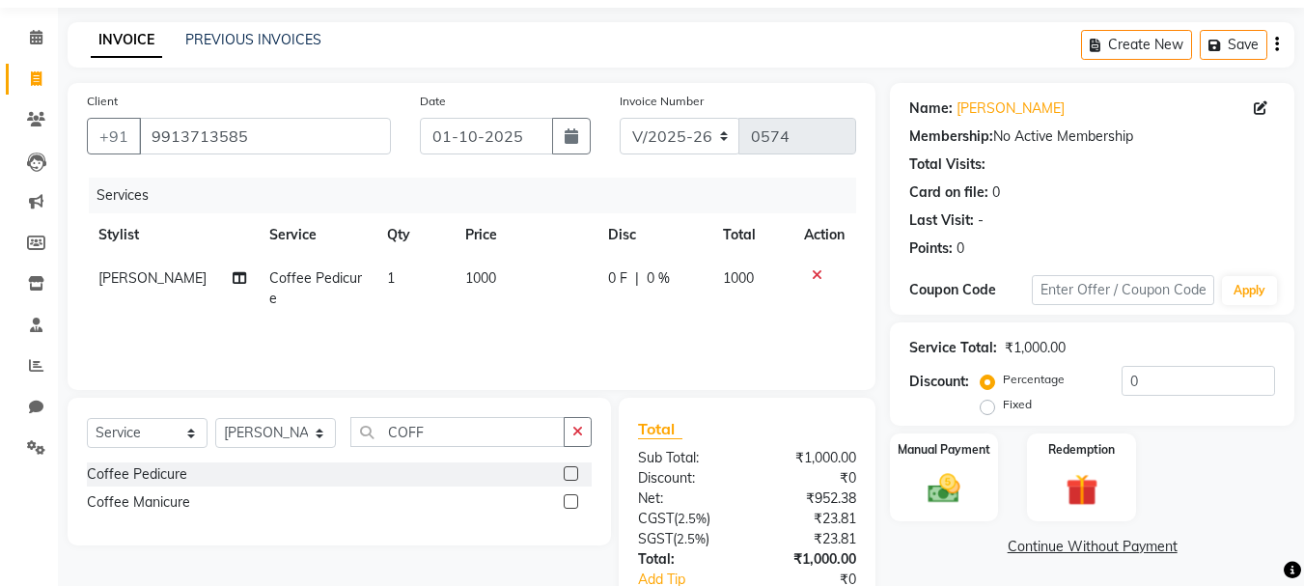
scroll to position [97, 0]
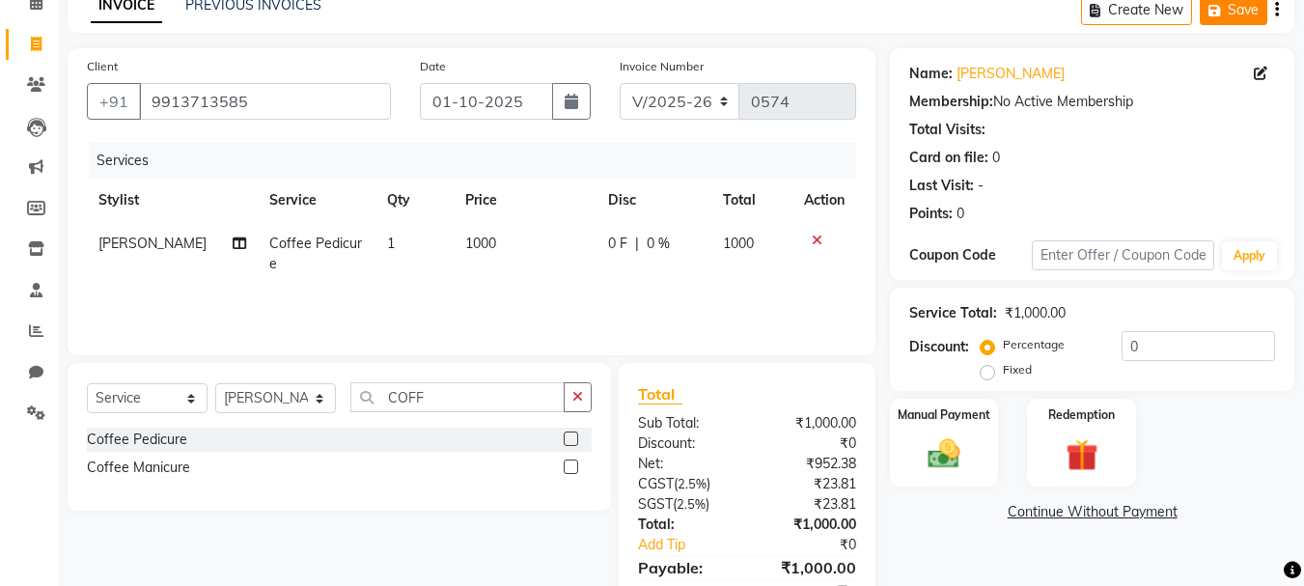
click at [1233, 17] on button "Save" at bounding box center [1234, 10] width 68 height 30
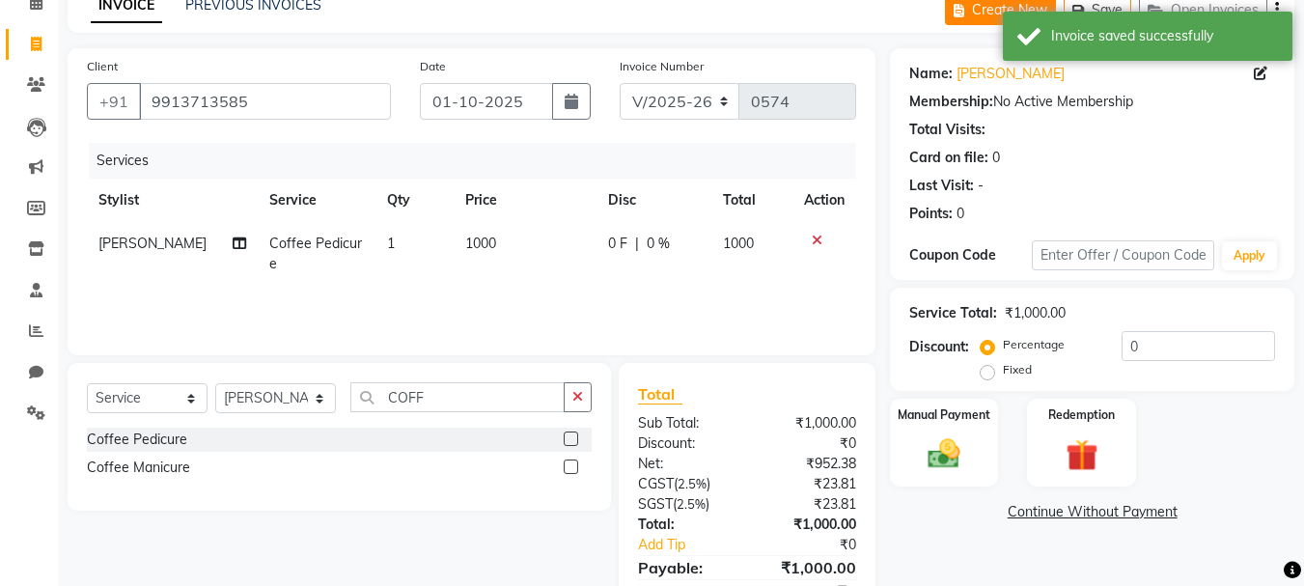
click at [981, 12] on button "Create New" at bounding box center [1000, 10] width 111 height 30
select select "service"
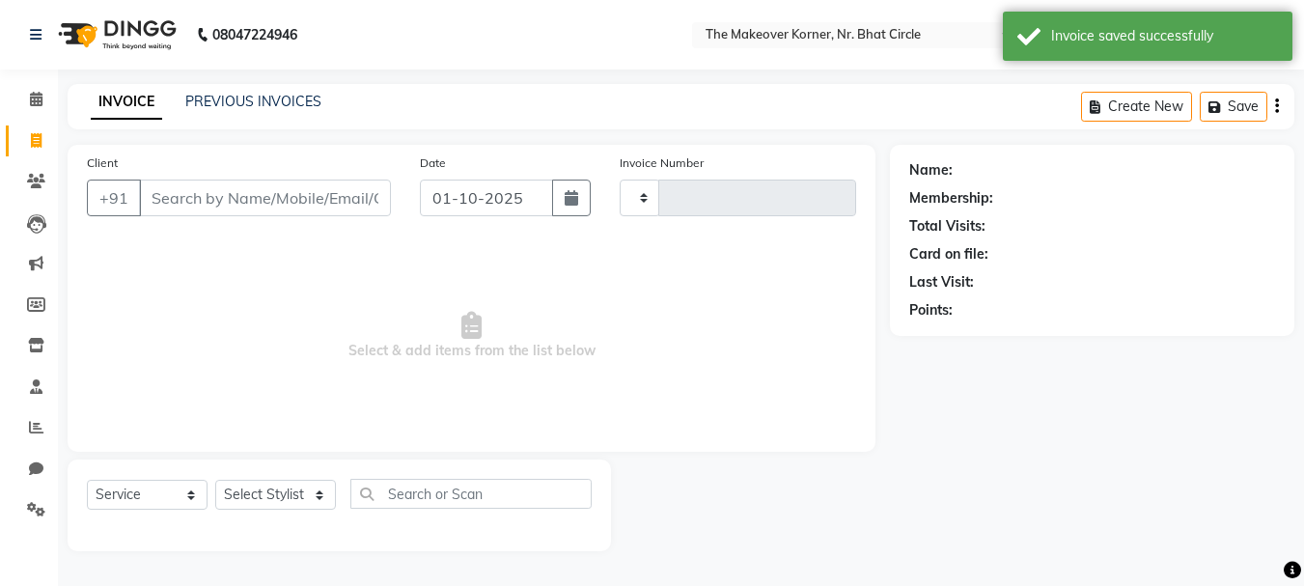
scroll to position [0, 0]
type input "0574"
select select "5477"
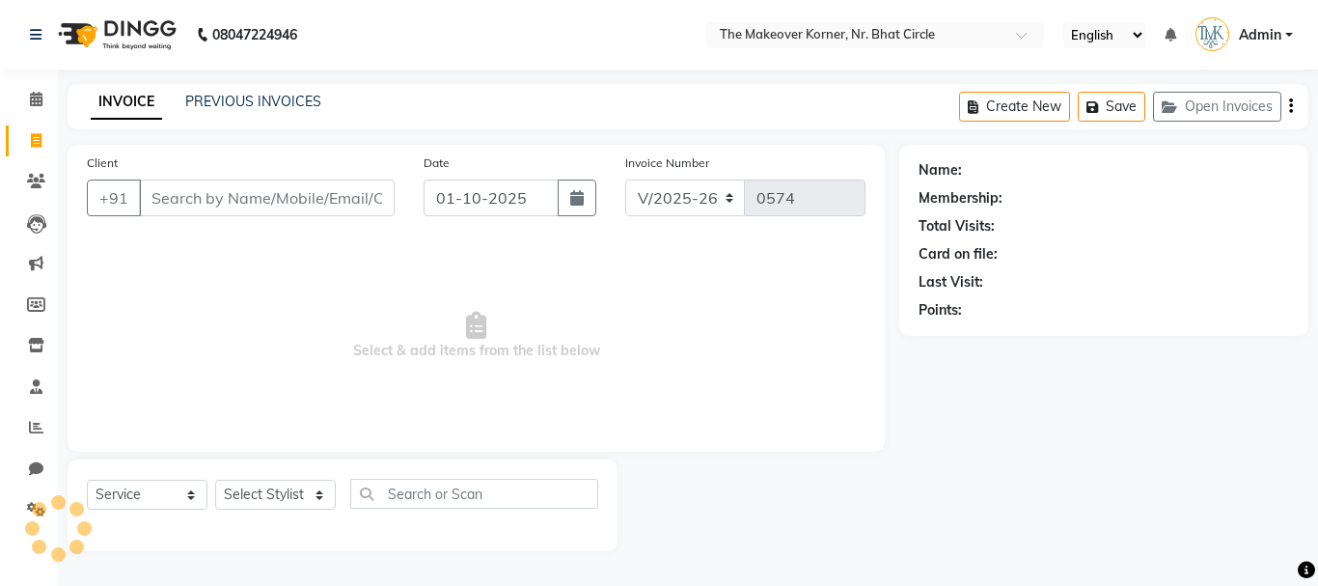
click at [208, 204] on input "Client" at bounding box center [267, 198] width 256 height 37
click at [323, 506] on select "Select Stylist Admin [PERSON_NAME] [PERSON_NAME] [PERSON_NAME] [PERSON_NAME]" at bounding box center [275, 495] width 121 height 30
select select "53830"
click at [215, 480] on select "Select Stylist Admin [PERSON_NAME] [PERSON_NAME] [PERSON_NAME] [PERSON_NAME]" at bounding box center [275, 495] width 121 height 30
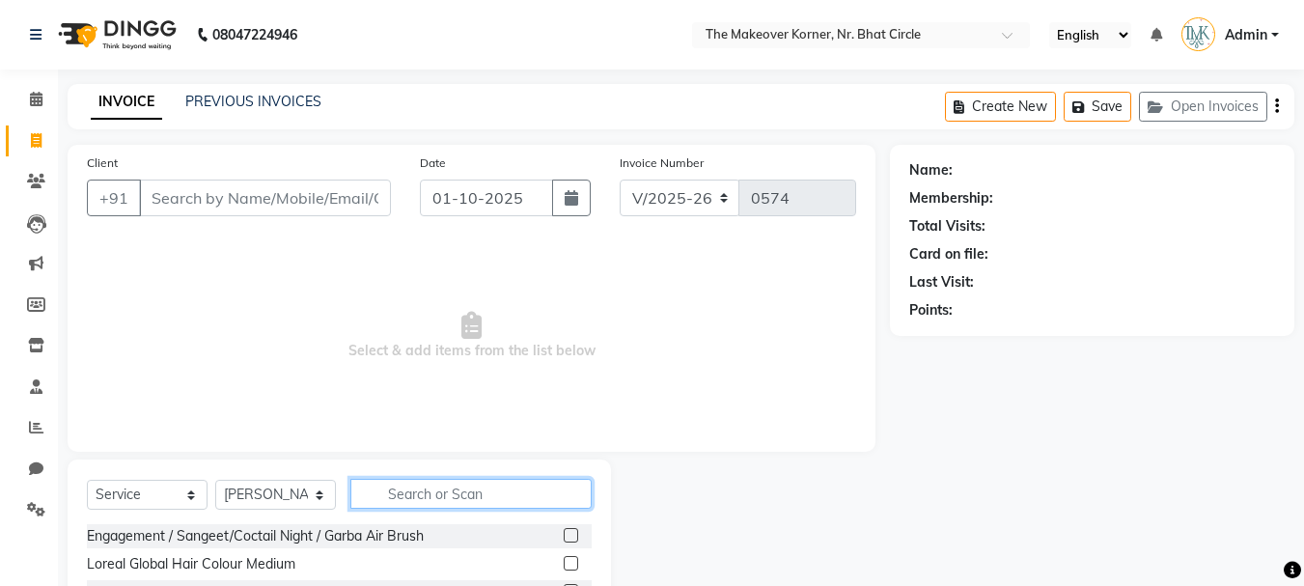
click at [383, 485] on input "text" at bounding box center [470, 494] width 241 height 30
type input "F"
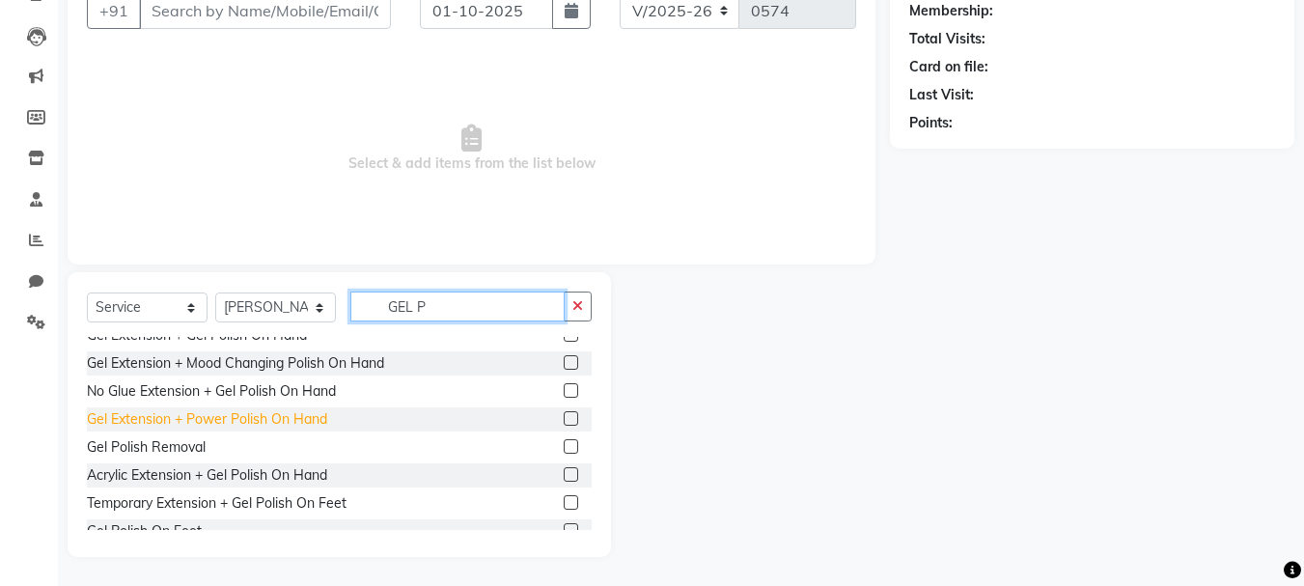
scroll to position [115, 0]
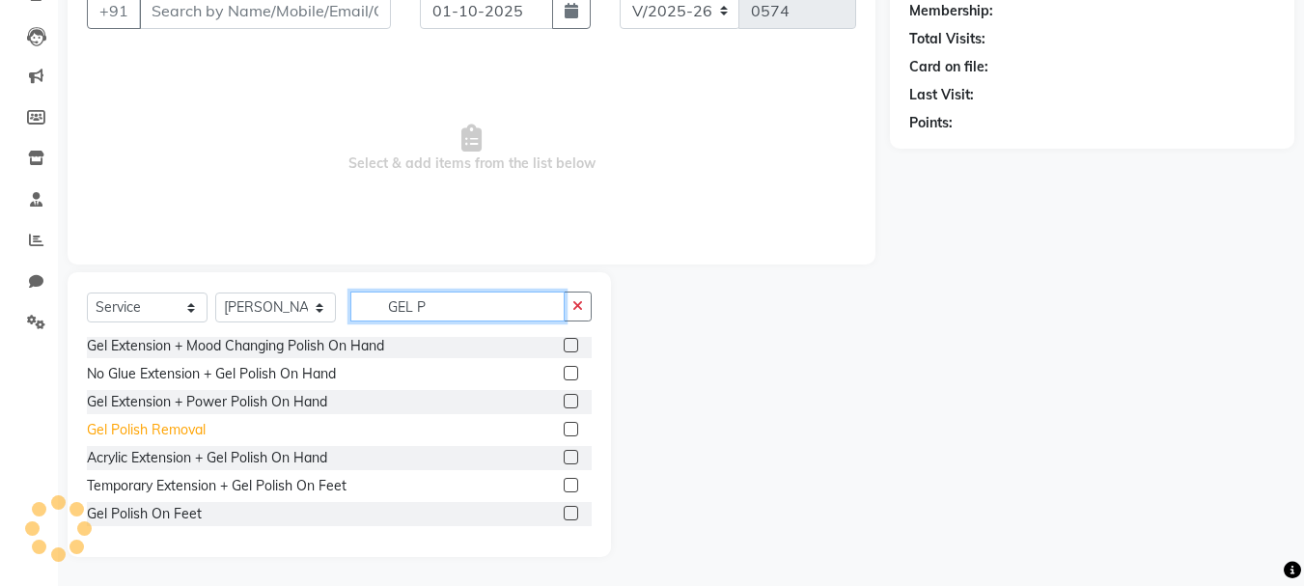
type input "GEL P"
click at [173, 439] on div "Gel Polish Removal" at bounding box center [146, 430] width 119 height 20
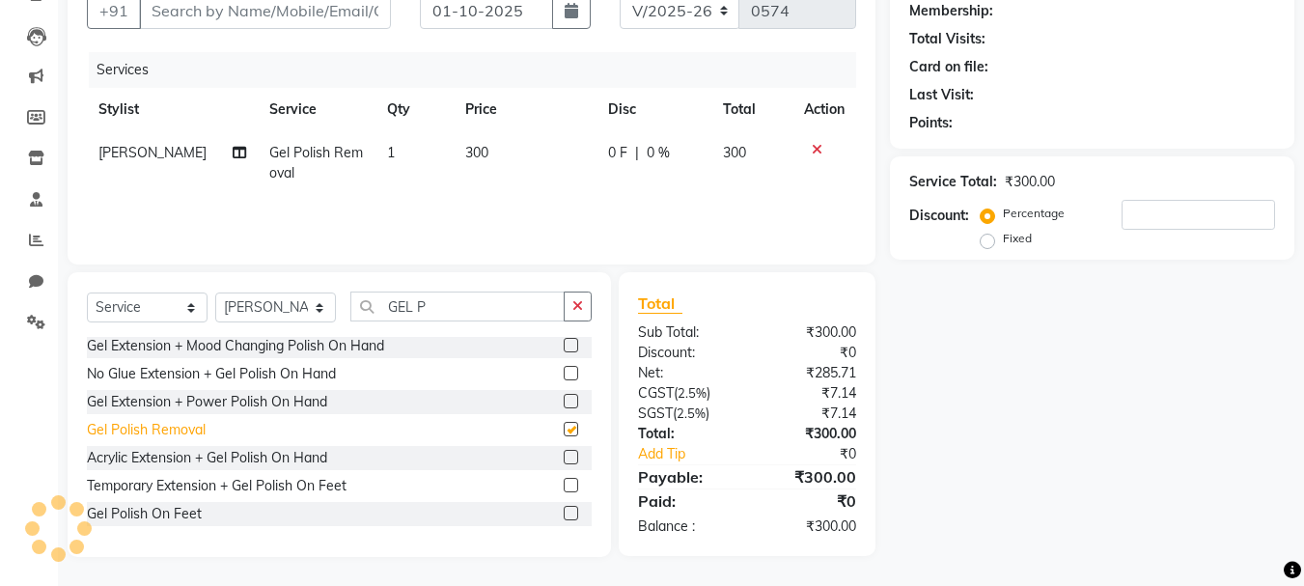
checkbox input "false"
click at [819, 141] on td at bounding box center [824, 163] width 64 height 64
click at [818, 145] on icon at bounding box center [817, 150] width 11 height 14
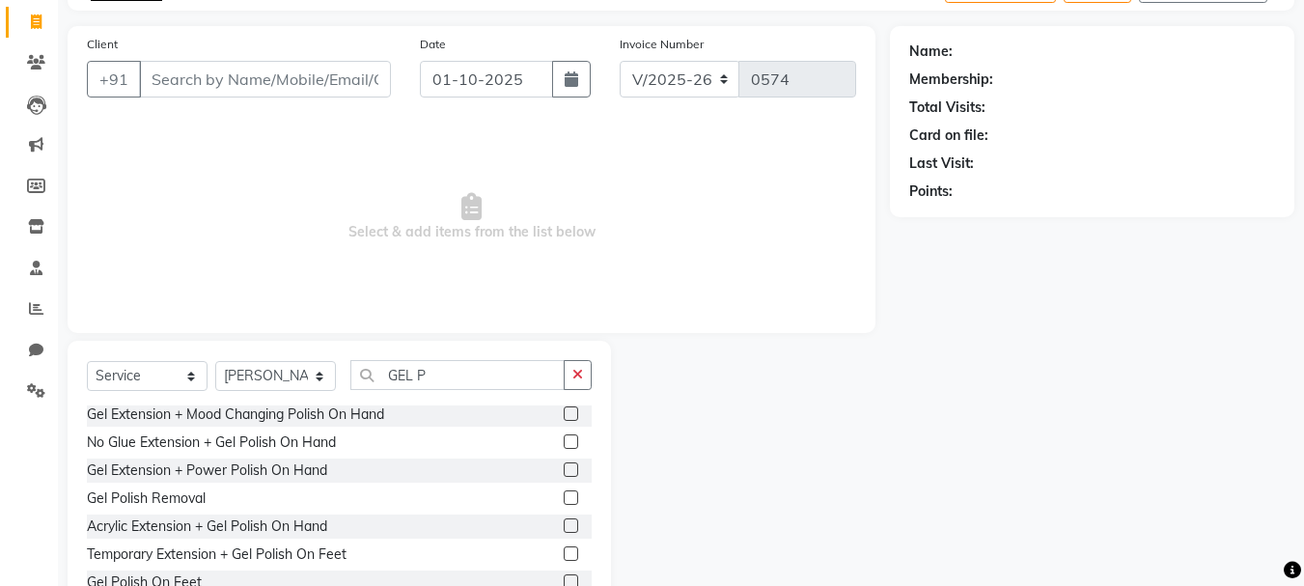
scroll to position [0, 0]
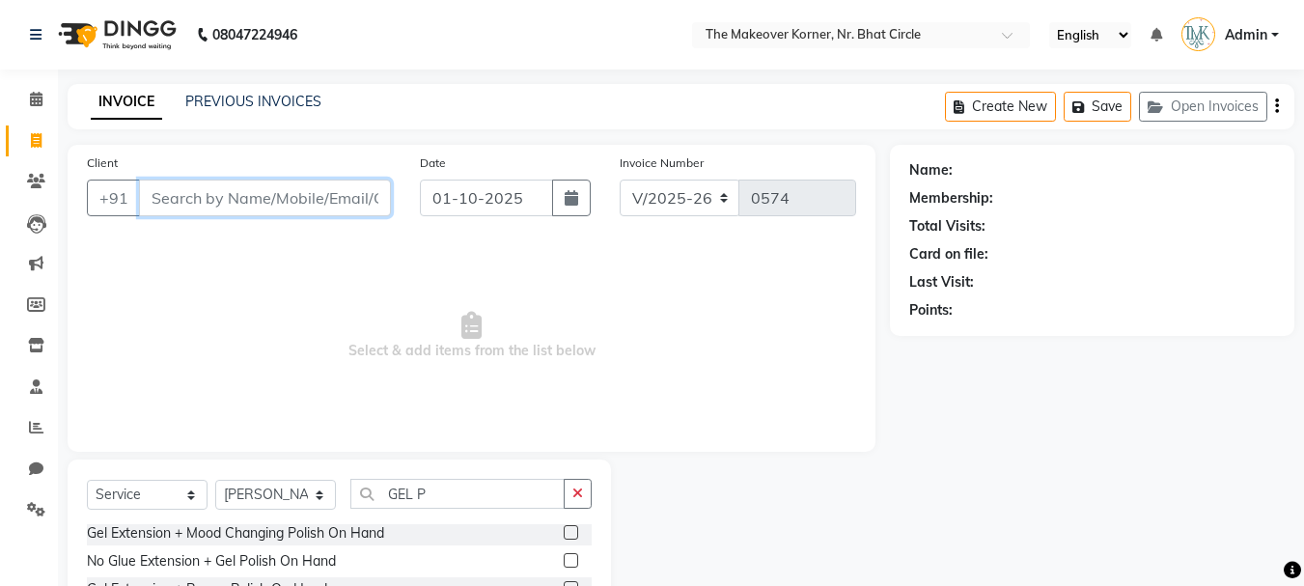
click at [204, 213] on input "Client" at bounding box center [265, 198] width 252 height 37
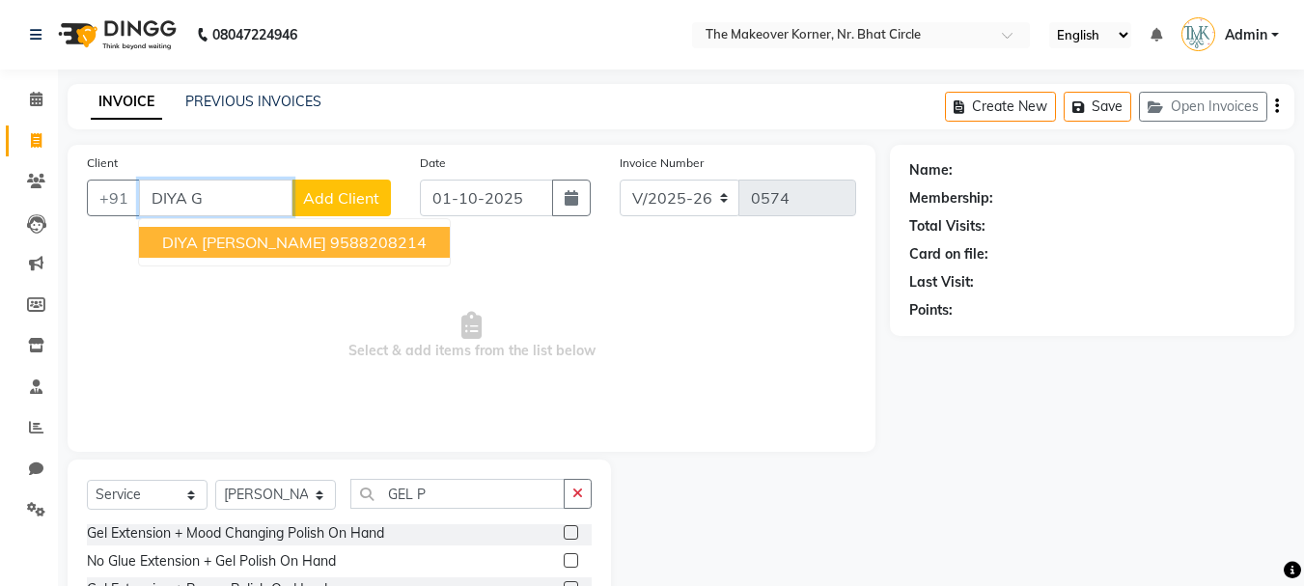
click at [252, 251] on button "DIYA [PERSON_NAME] 9588208214" at bounding box center [294, 242] width 311 height 31
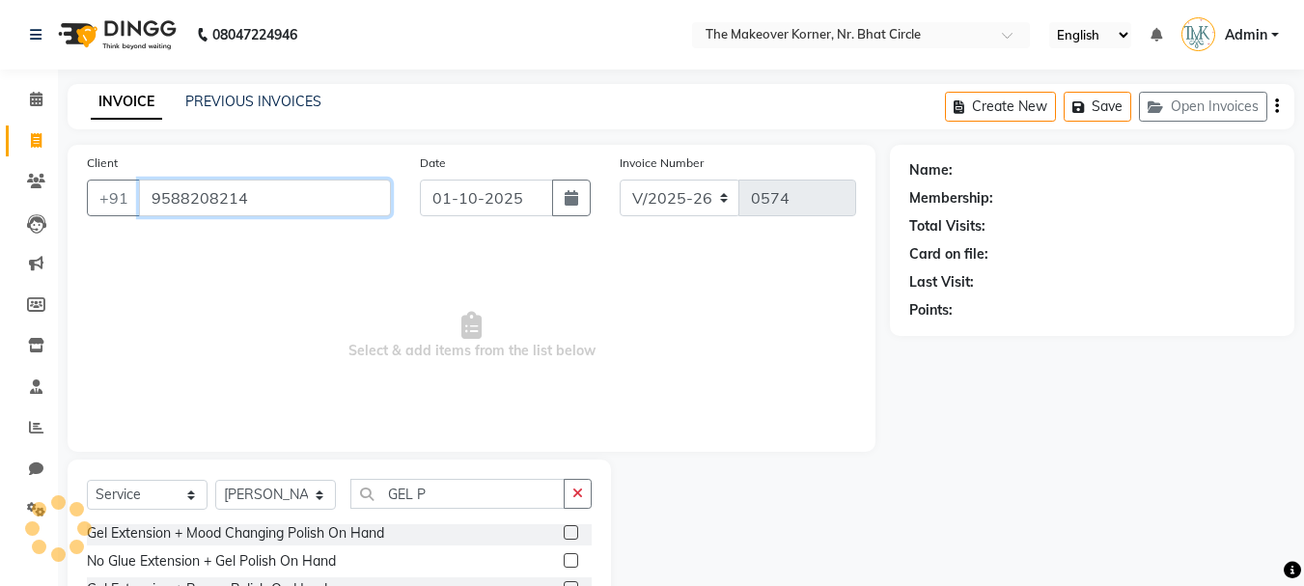
type input "9588208214"
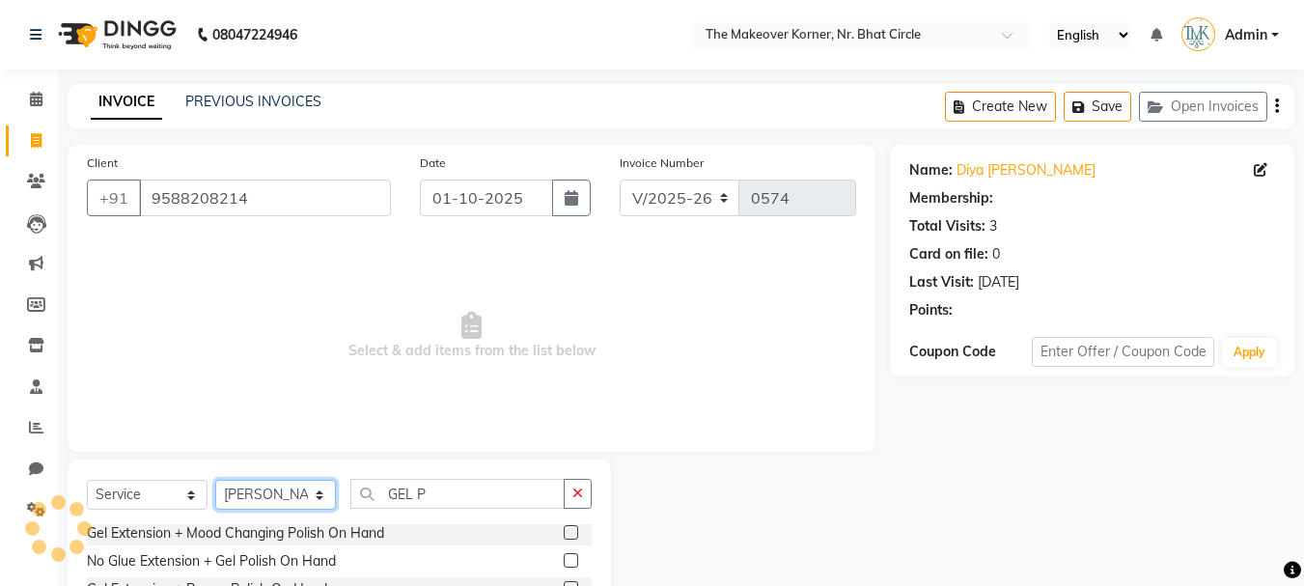
click at [281, 496] on select "Select Stylist Admin [PERSON_NAME] [PERSON_NAME] [PERSON_NAME] [PERSON_NAME]" at bounding box center [275, 495] width 121 height 30
select select "92106"
click at [215, 480] on select "Select Stylist Admin [PERSON_NAME] [PERSON_NAME] [PERSON_NAME] [PERSON_NAME]" at bounding box center [275, 495] width 121 height 30
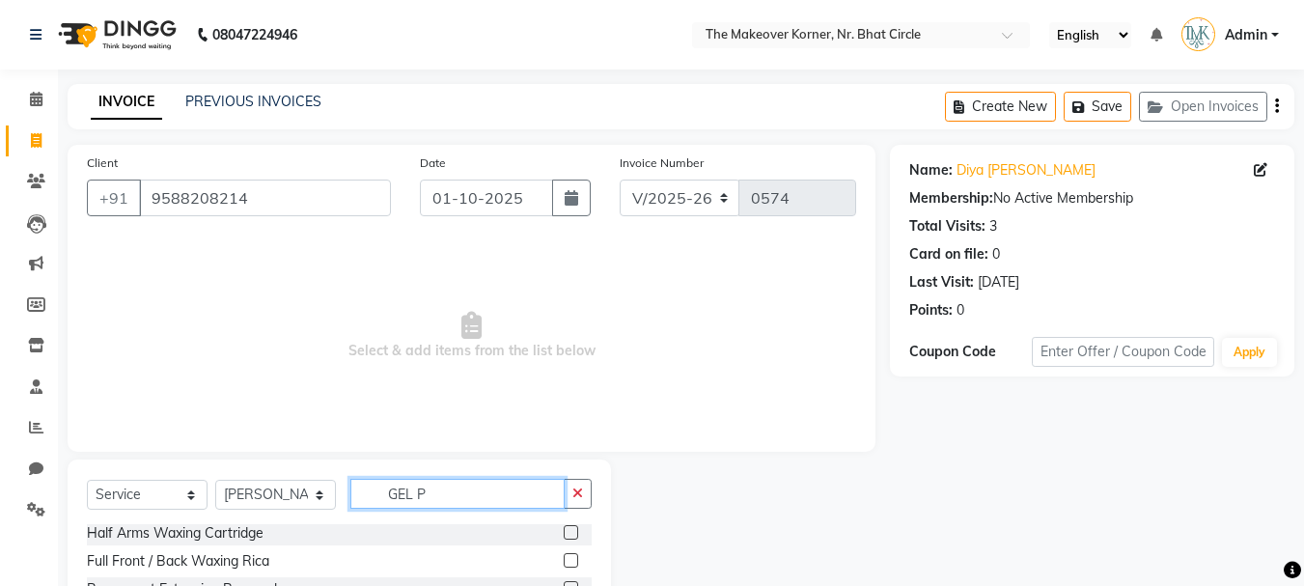
drag, startPoint x: 439, startPoint y: 489, endPoint x: 356, endPoint y: 524, distance: 90.0
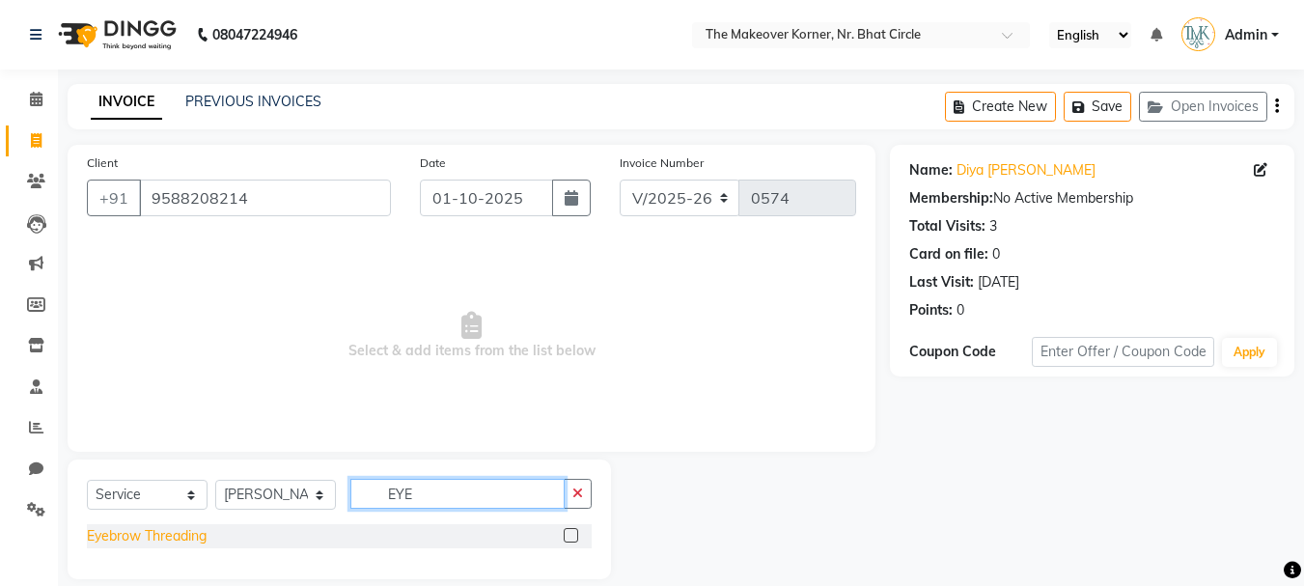
type input "EYE"
click at [108, 536] on div "Eyebrow Threading" at bounding box center [147, 536] width 120 height 20
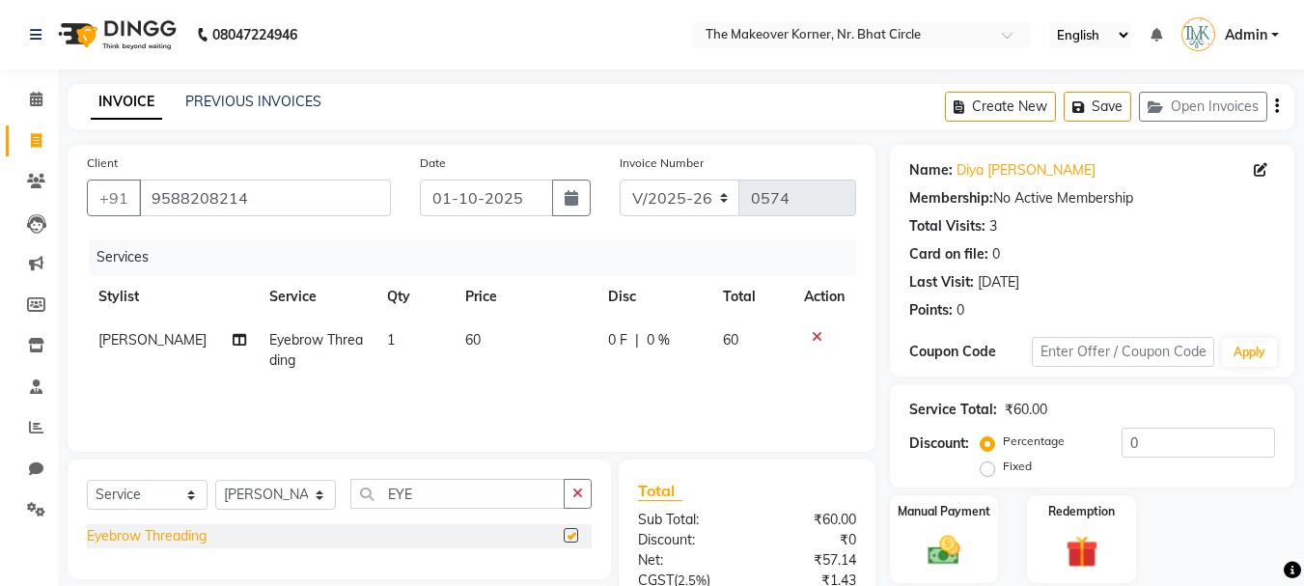
checkbox input "false"
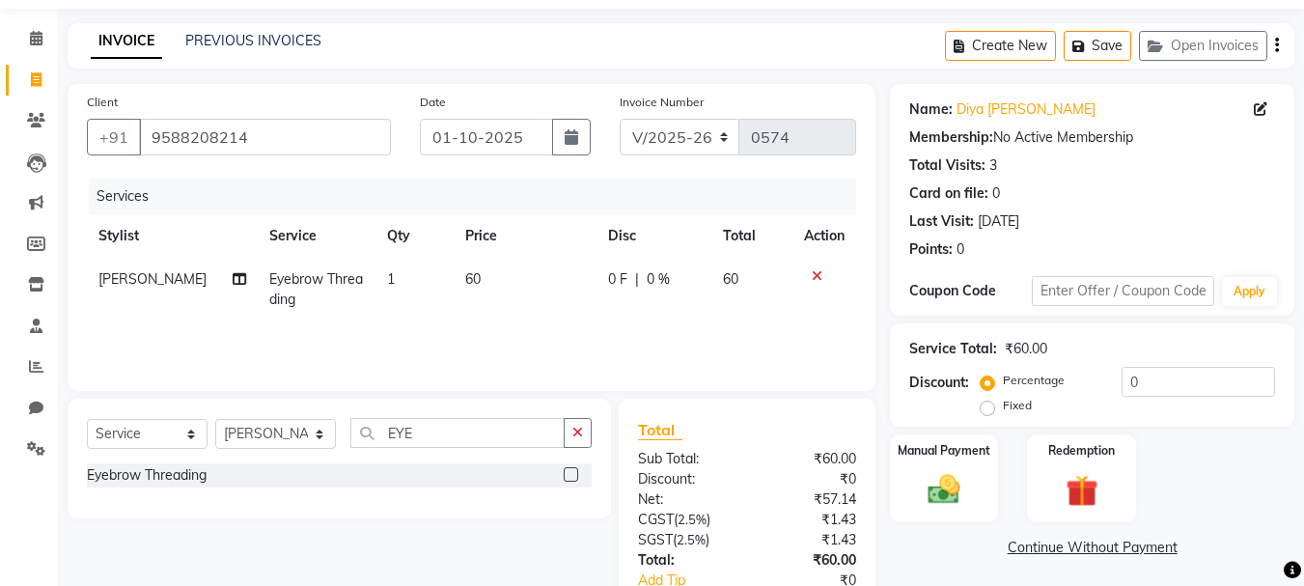
scroll to position [97, 0]
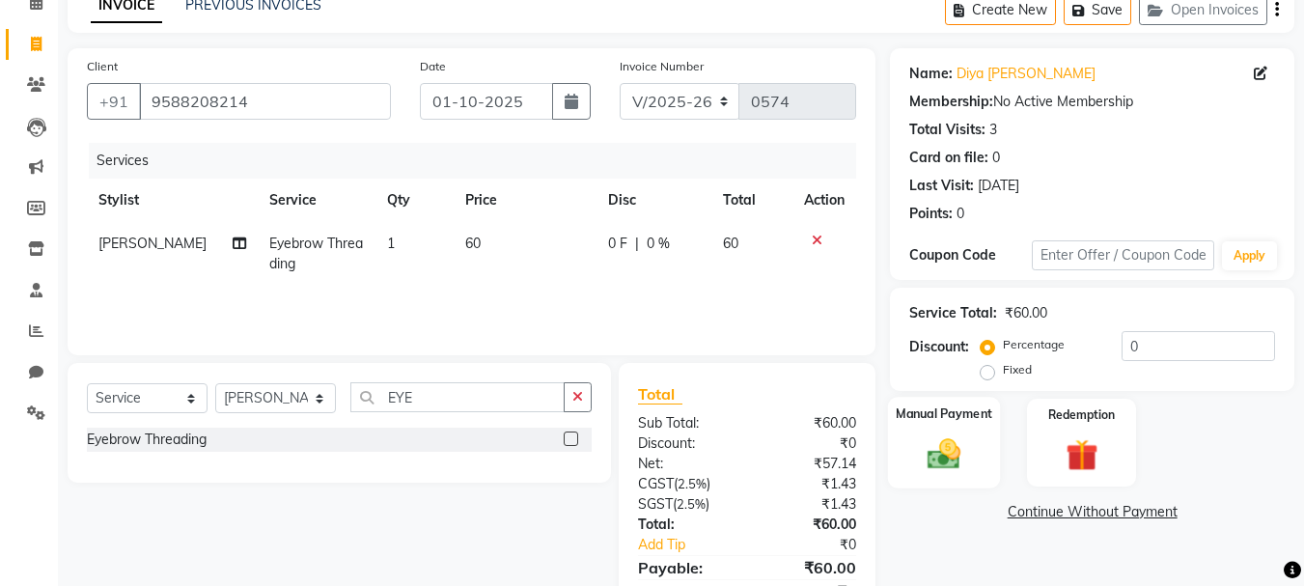
click at [966, 449] on img at bounding box center [944, 453] width 54 height 39
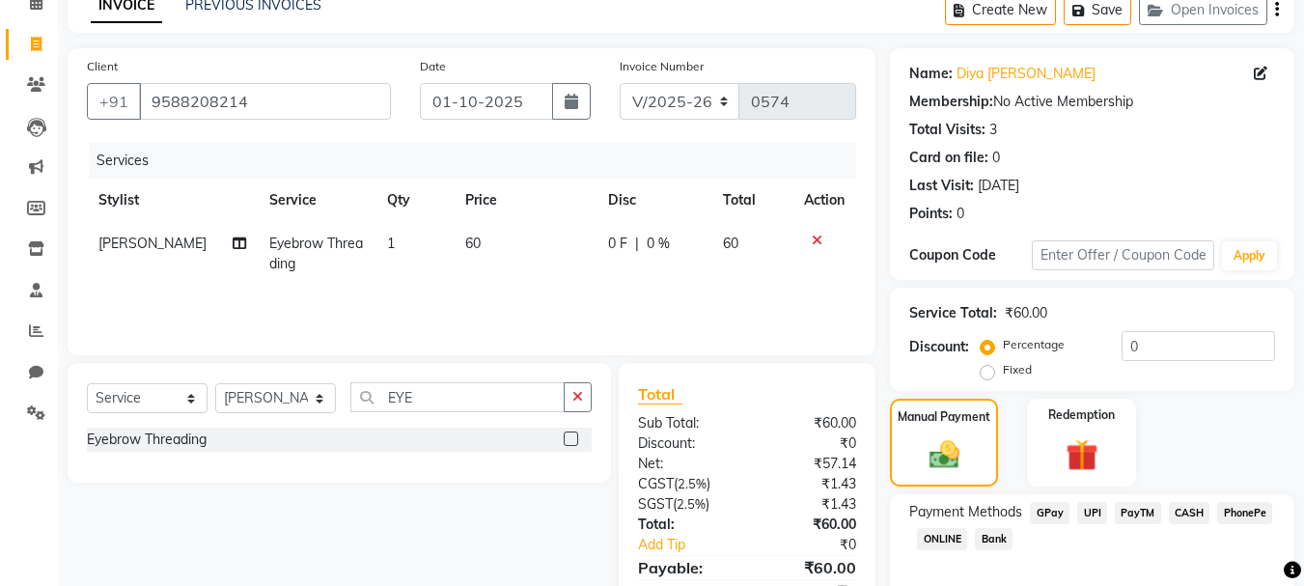
click at [1045, 516] on span "GPay" at bounding box center [1050, 513] width 40 height 22
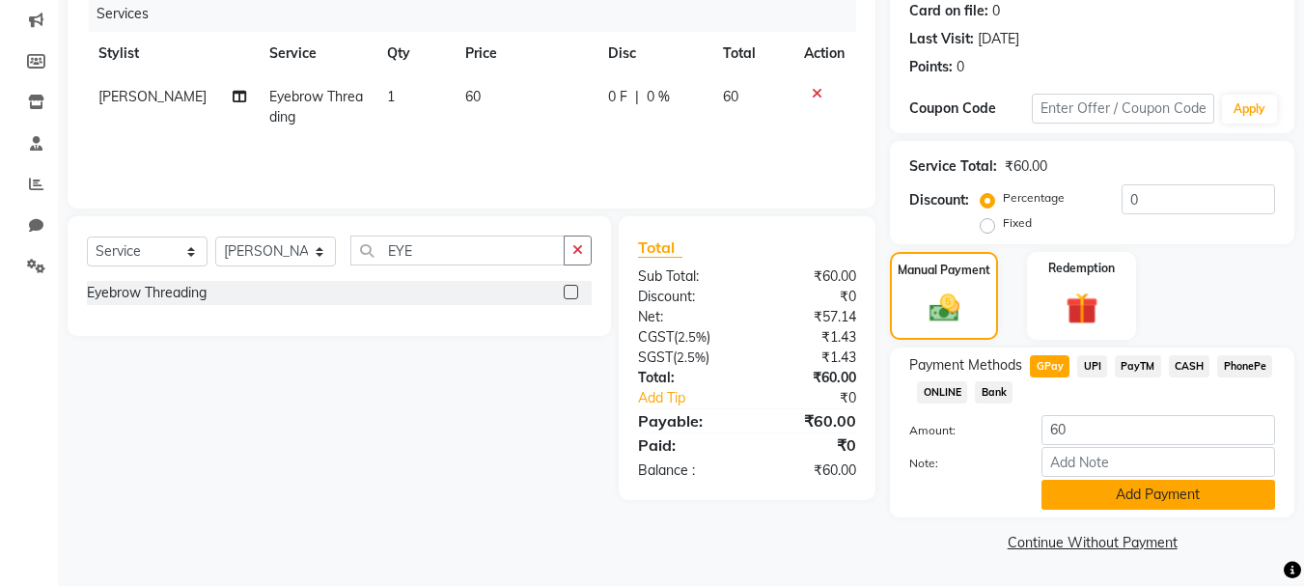
click at [1064, 488] on button "Add Payment" at bounding box center [1158, 495] width 234 height 30
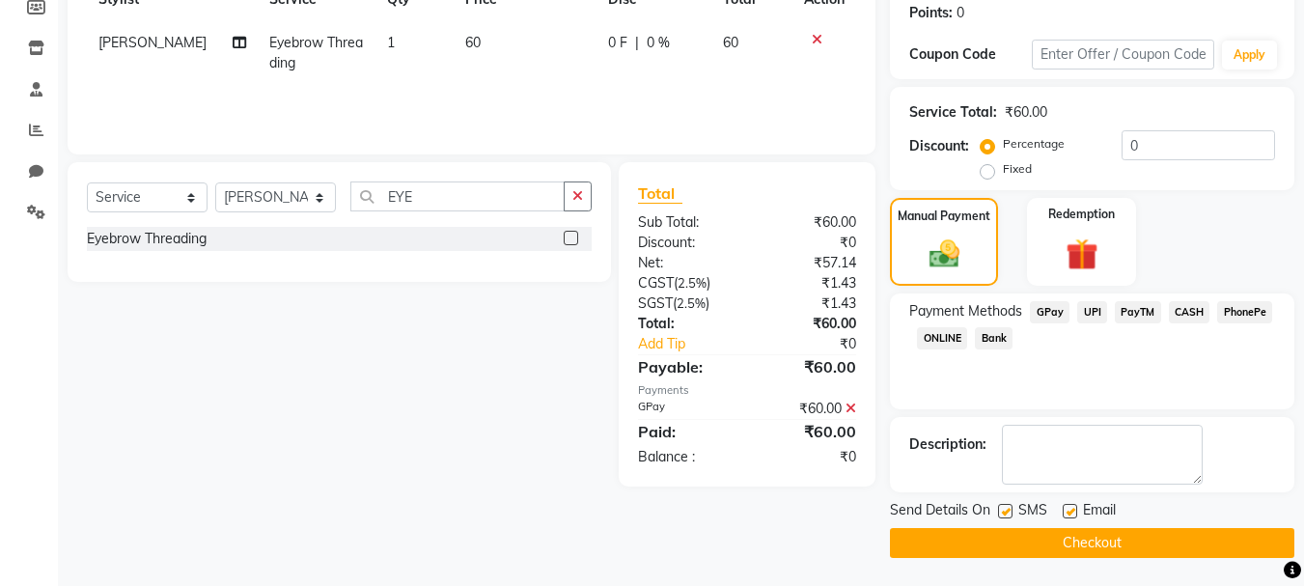
scroll to position [298, 0]
click at [1060, 545] on button "Checkout" at bounding box center [1092, 542] width 404 height 30
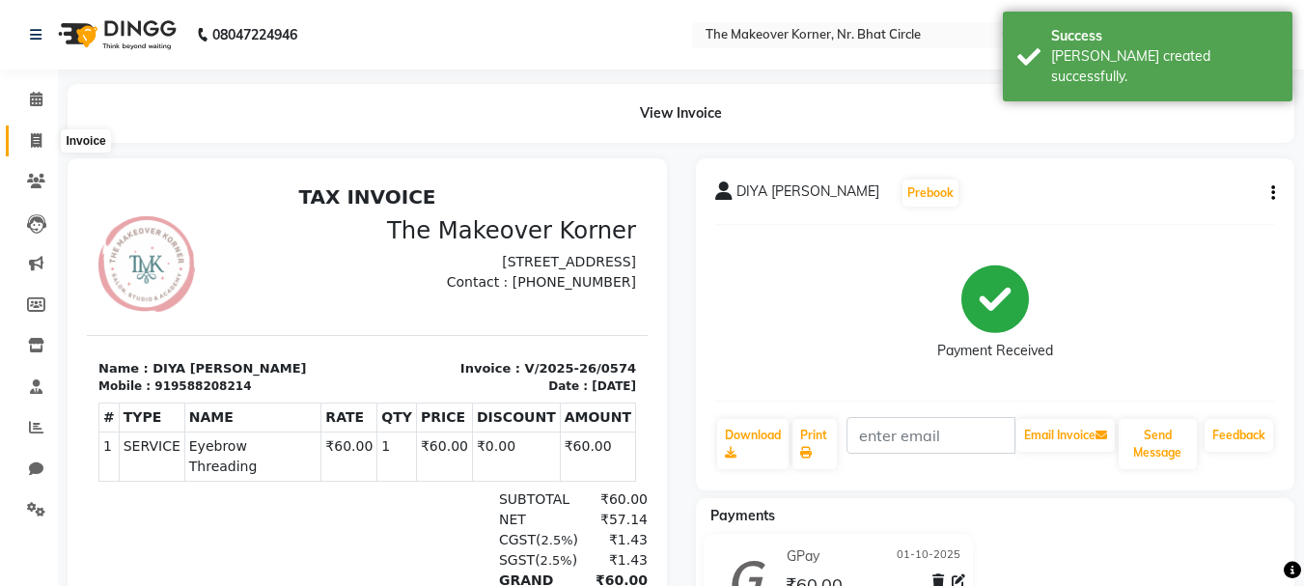
click at [41, 143] on icon at bounding box center [36, 140] width 11 height 14
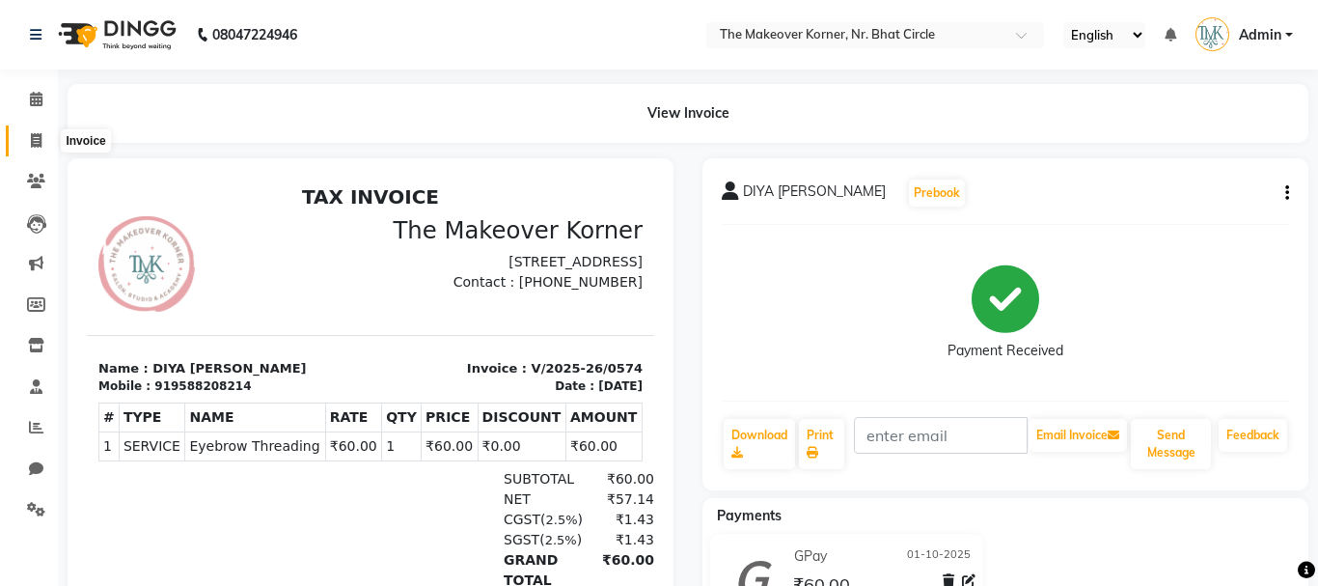
select select "5477"
select select "service"
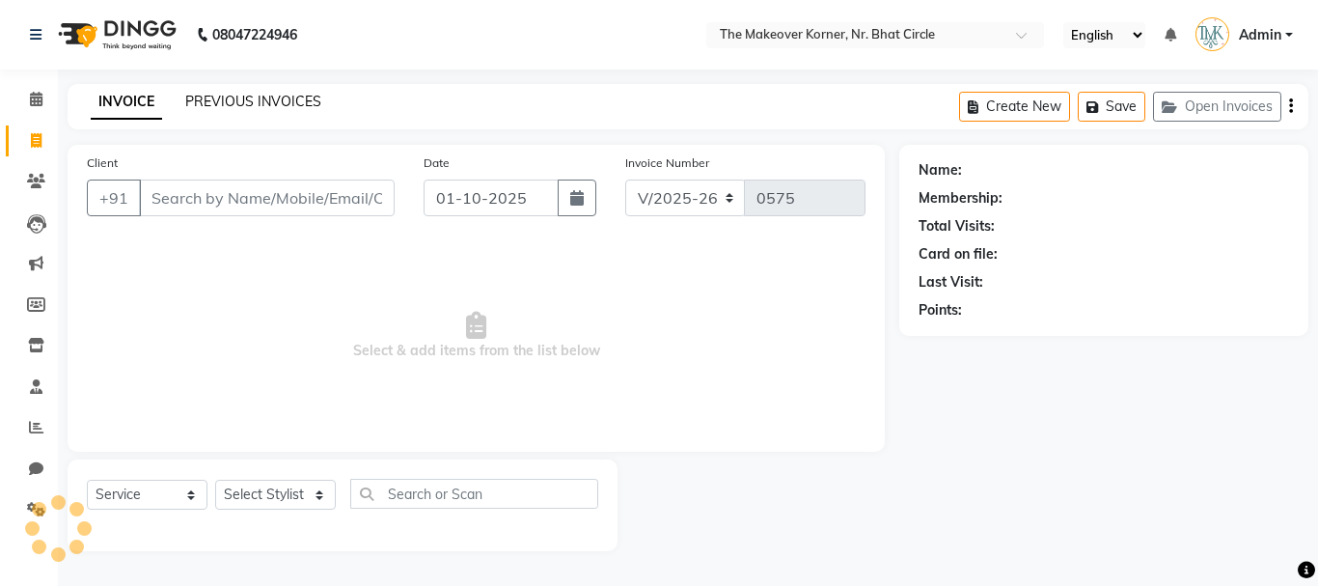
click at [263, 103] on link "PREVIOUS INVOICES" at bounding box center [253, 101] width 136 height 17
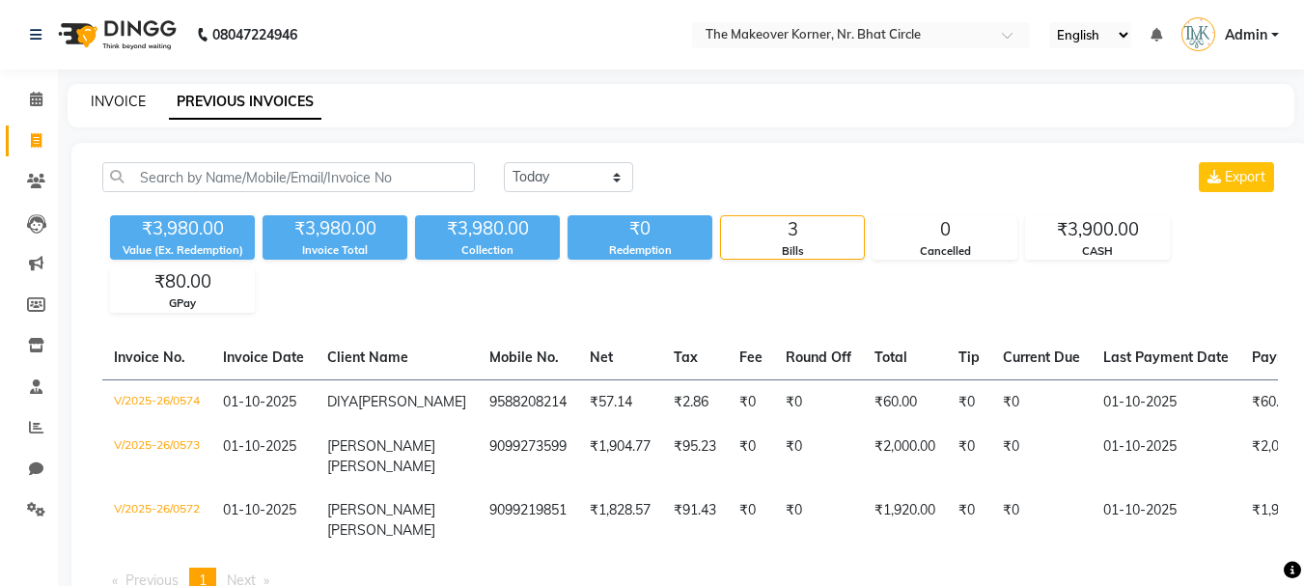
click at [98, 101] on link "INVOICE" at bounding box center [118, 101] width 55 height 17
select select "service"
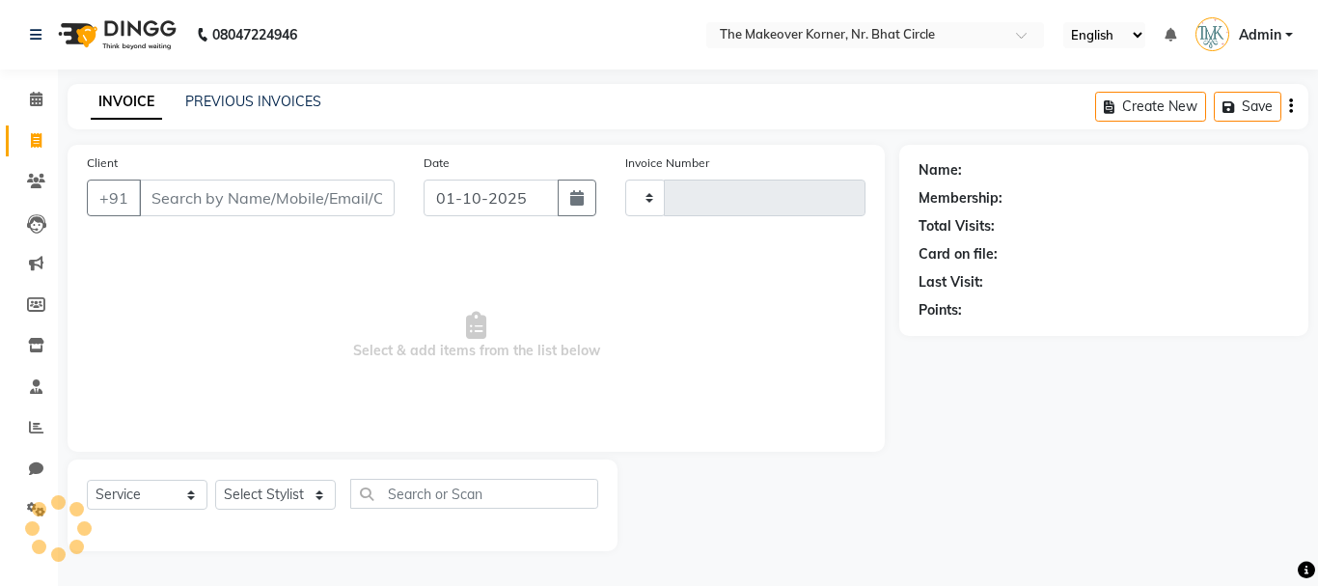
type input "0575"
select select "5477"
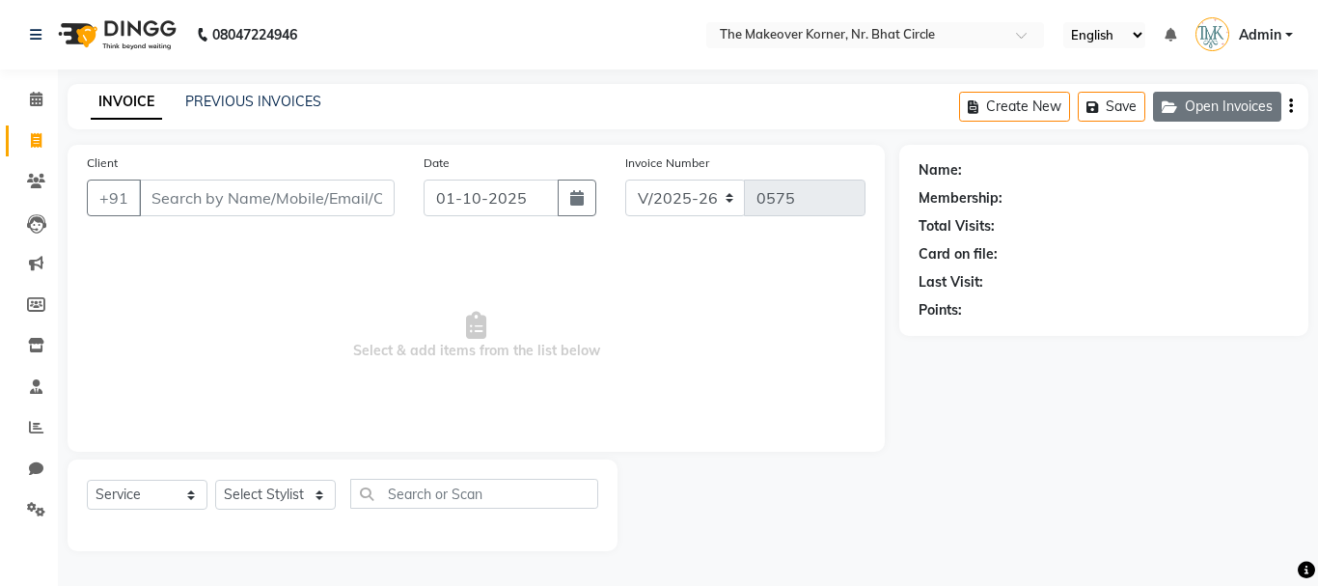
click at [1161, 97] on button "Open Invoices" at bounding box center [1217, 107] width 128 height 30
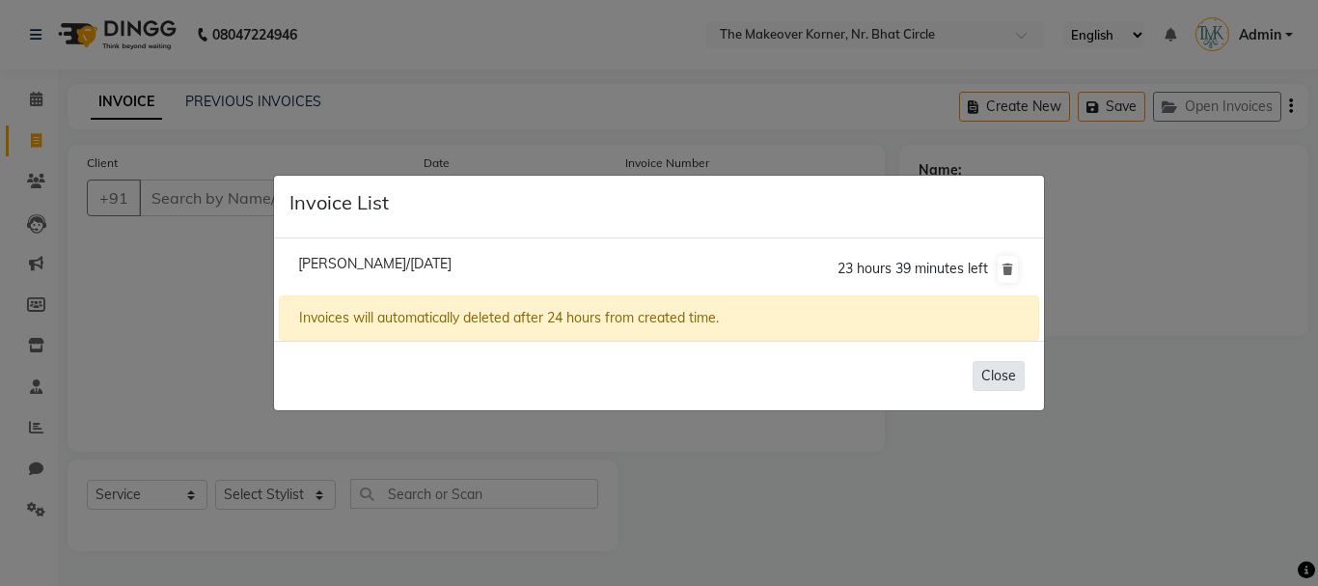
click at [979, 373] on button "Close" at bounding box center [999, 376] width 52 height 30
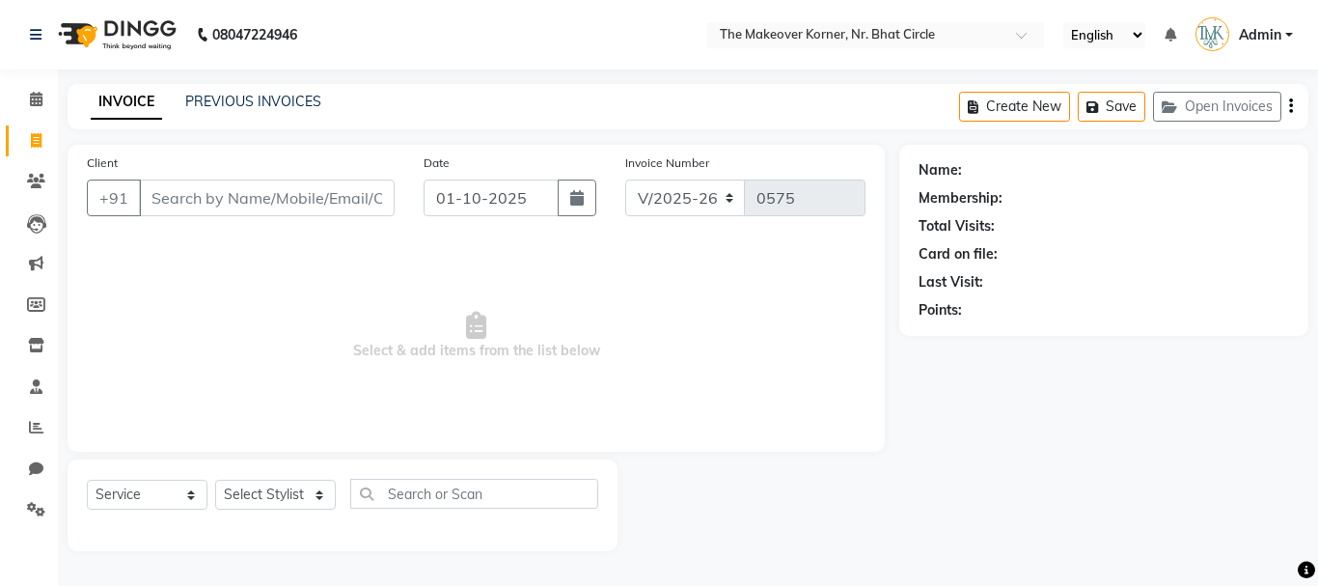
click at [224, 329] on span "Select & add items from the list below" at bounding box center [476, 335] width 779 height 193
